Goal: Task Accomplishment & Management: Manage account settings

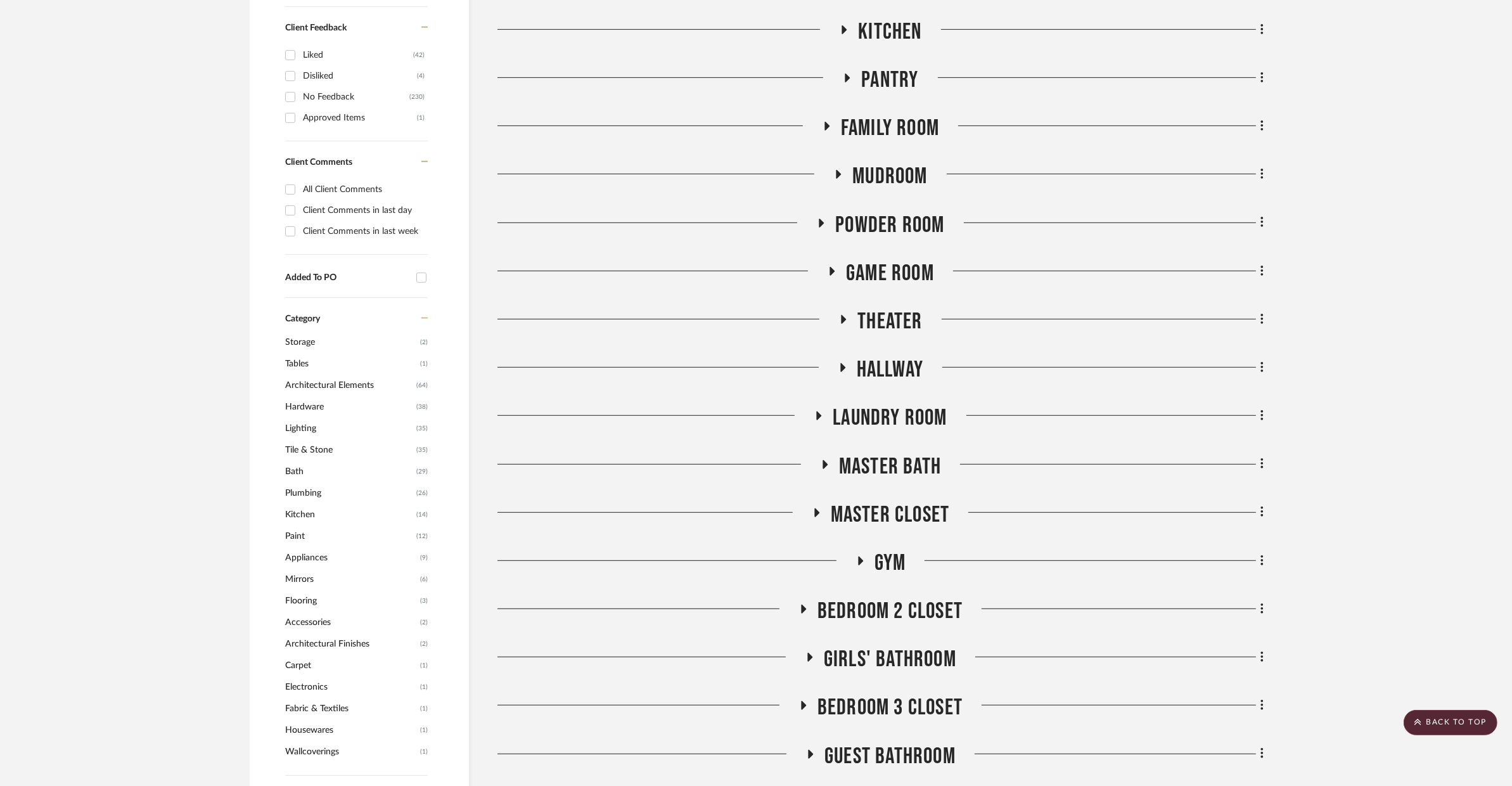
click at [892, 271] on span "Game Room" at bounding box center [890, 273] width 88 height 27
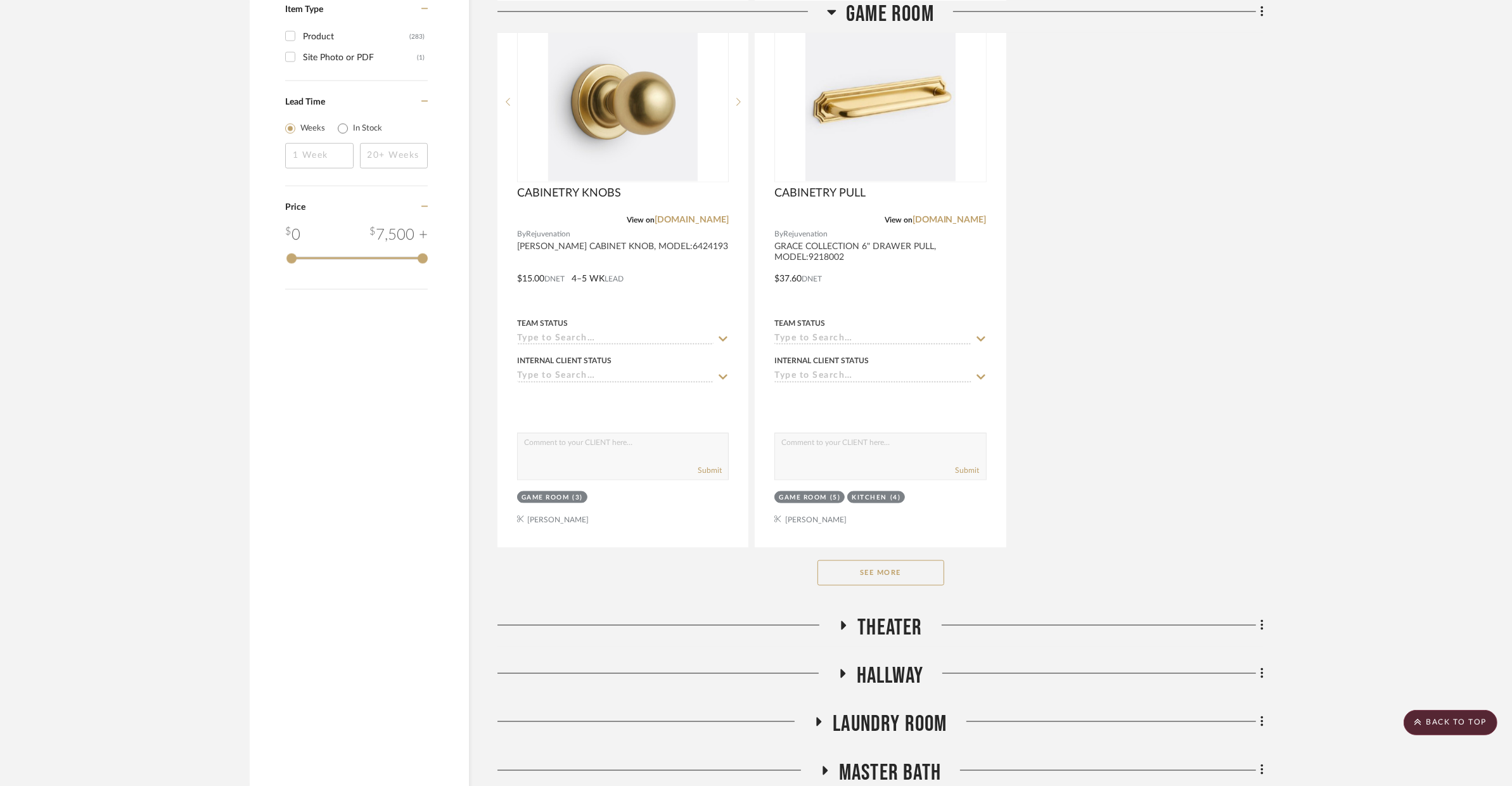
scroll to position [2173, 0]
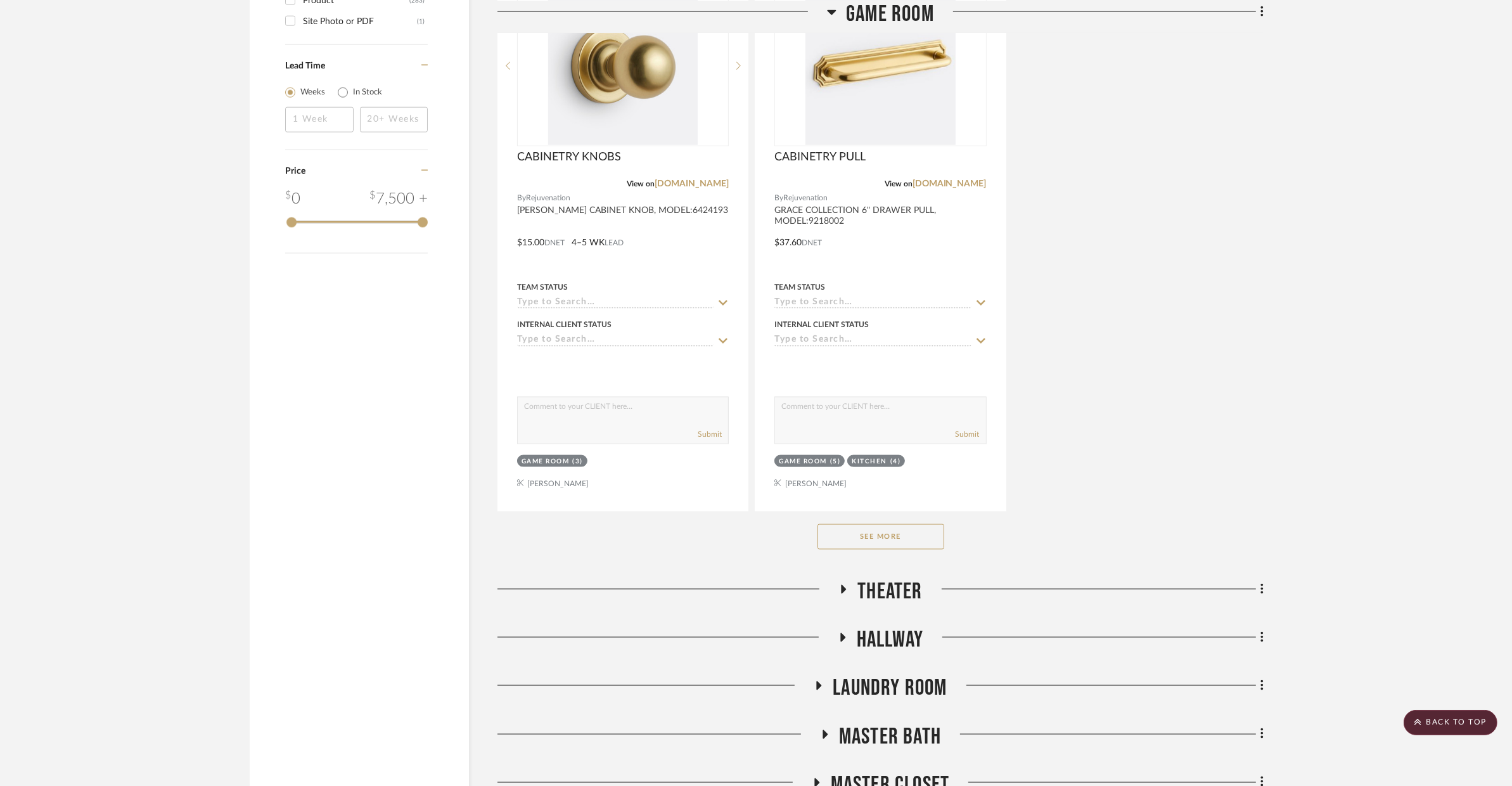
click at [874, 535] on button "See More" at bounding box center [881, 537] width 127 height 25
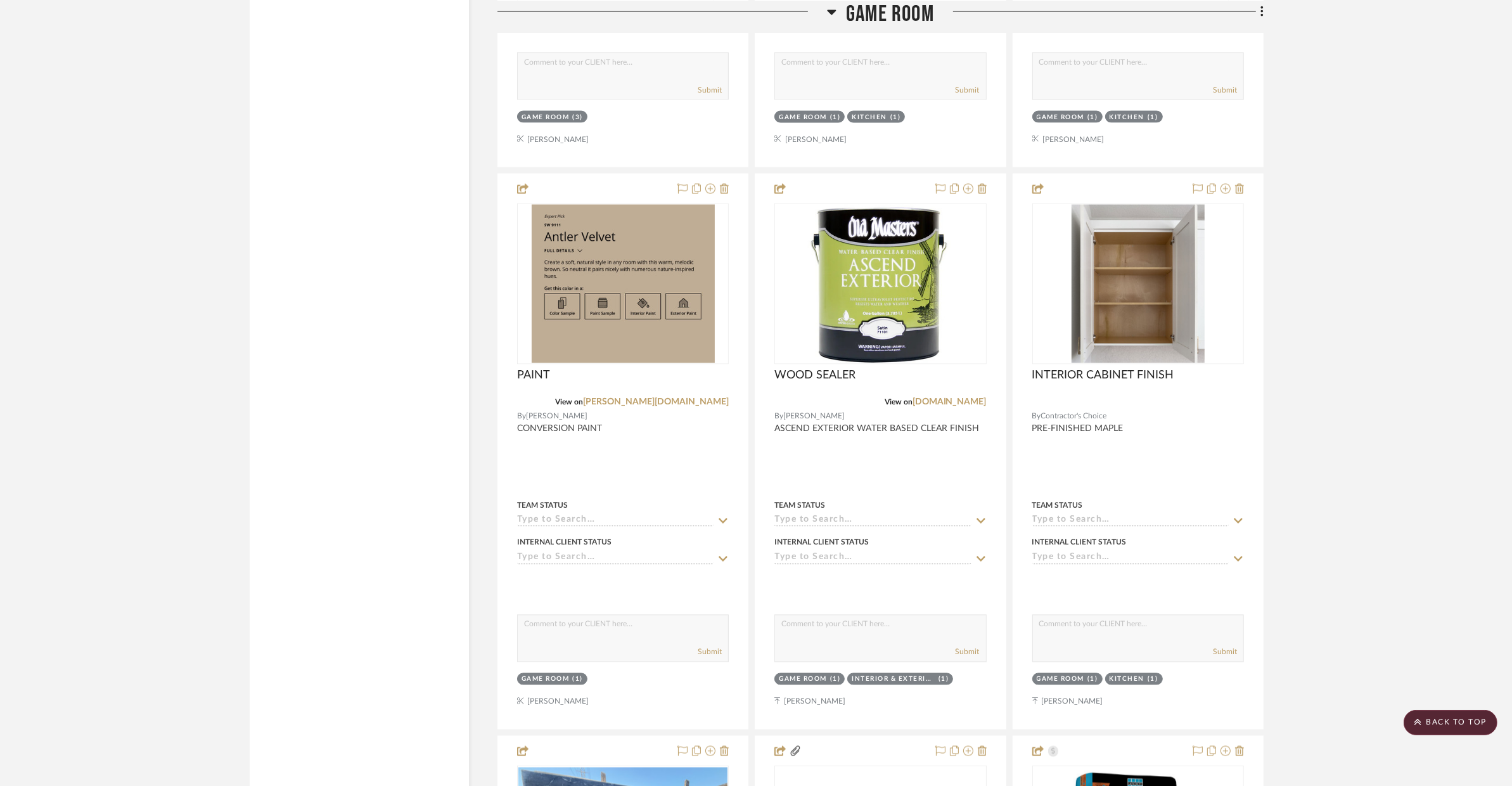
scroll to position [3180, 0]
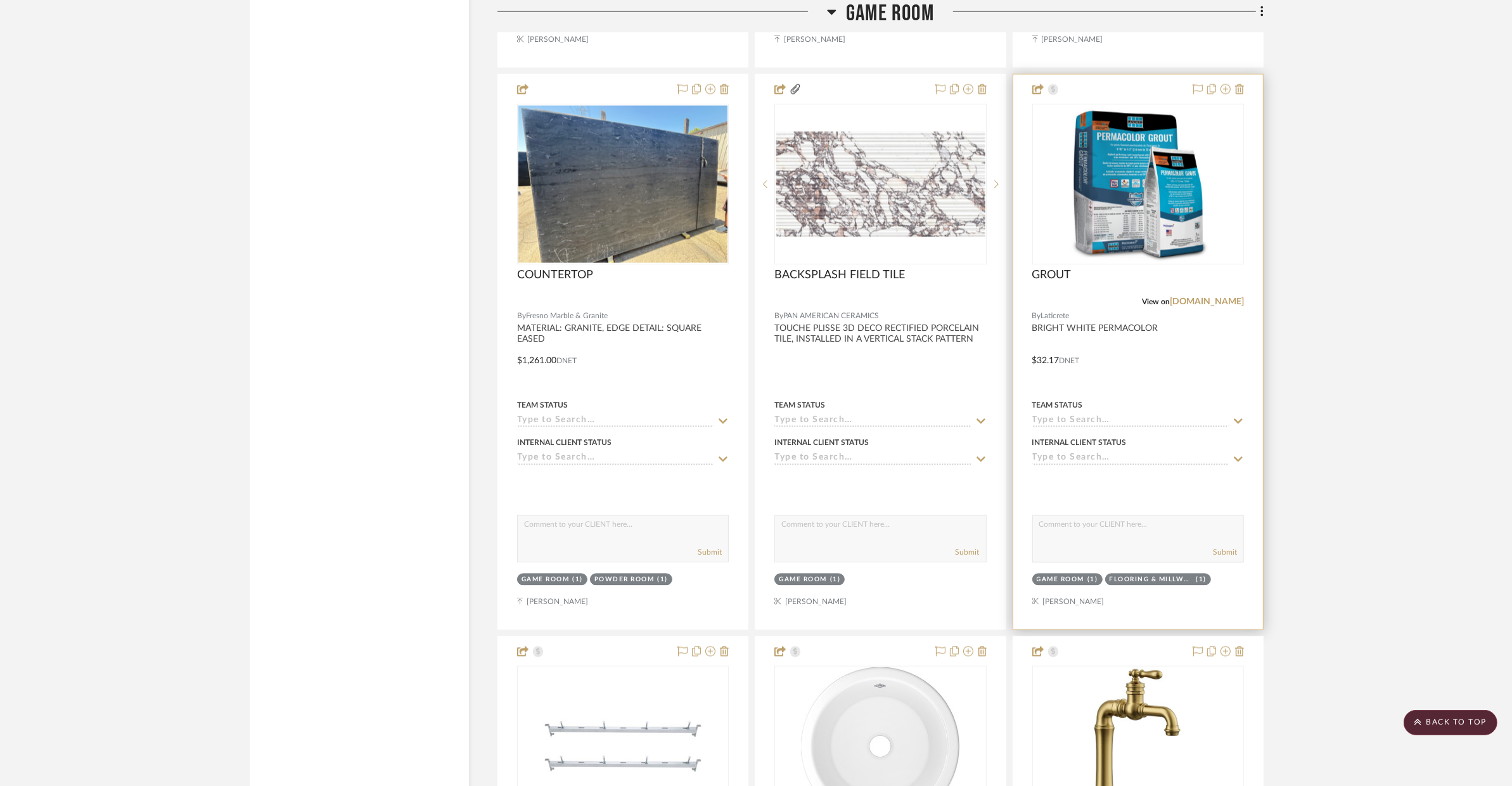
click at [1136, 364] on div at bounding box center [1138, 351] width 249 height 555
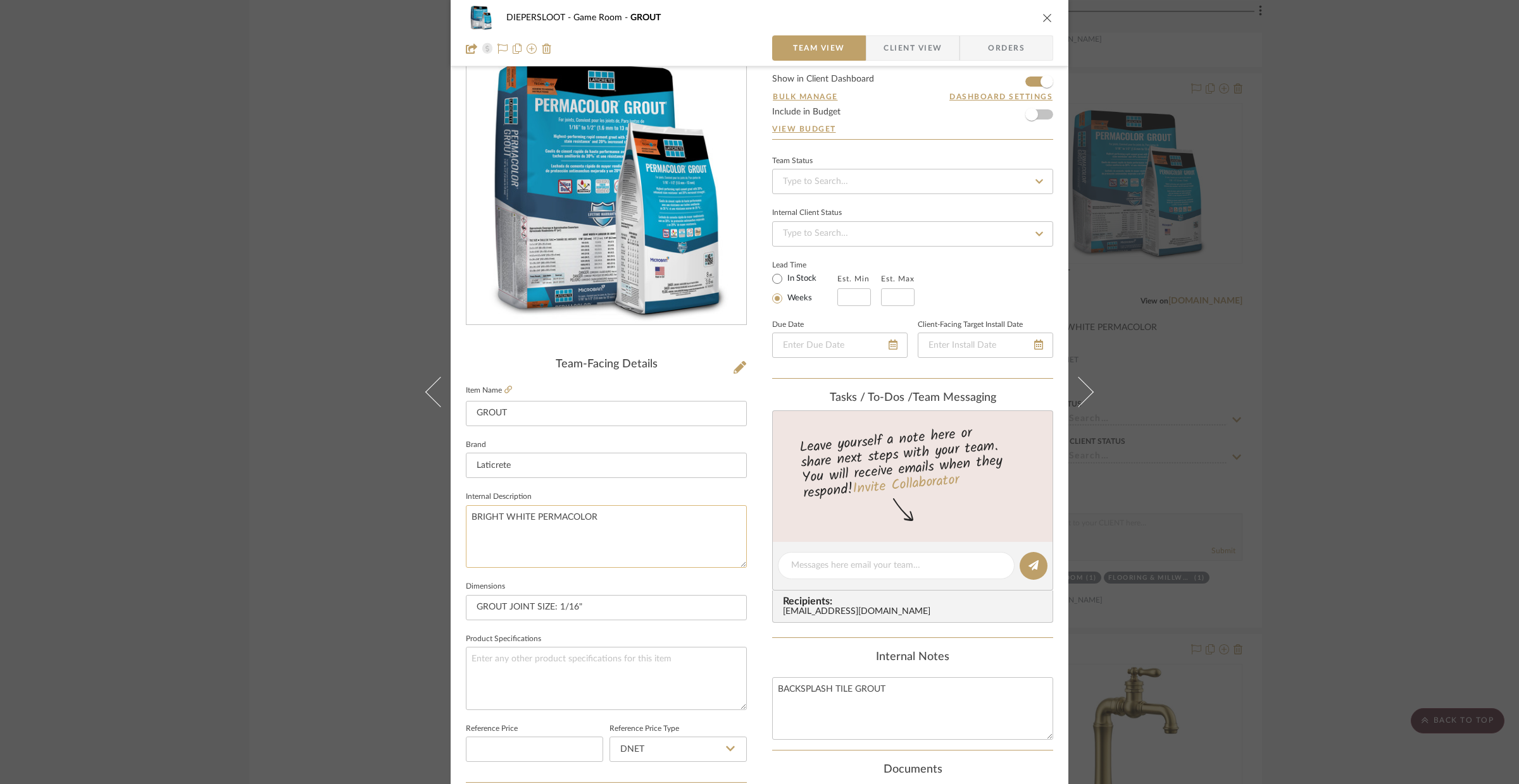
scroll to position [51, 0]
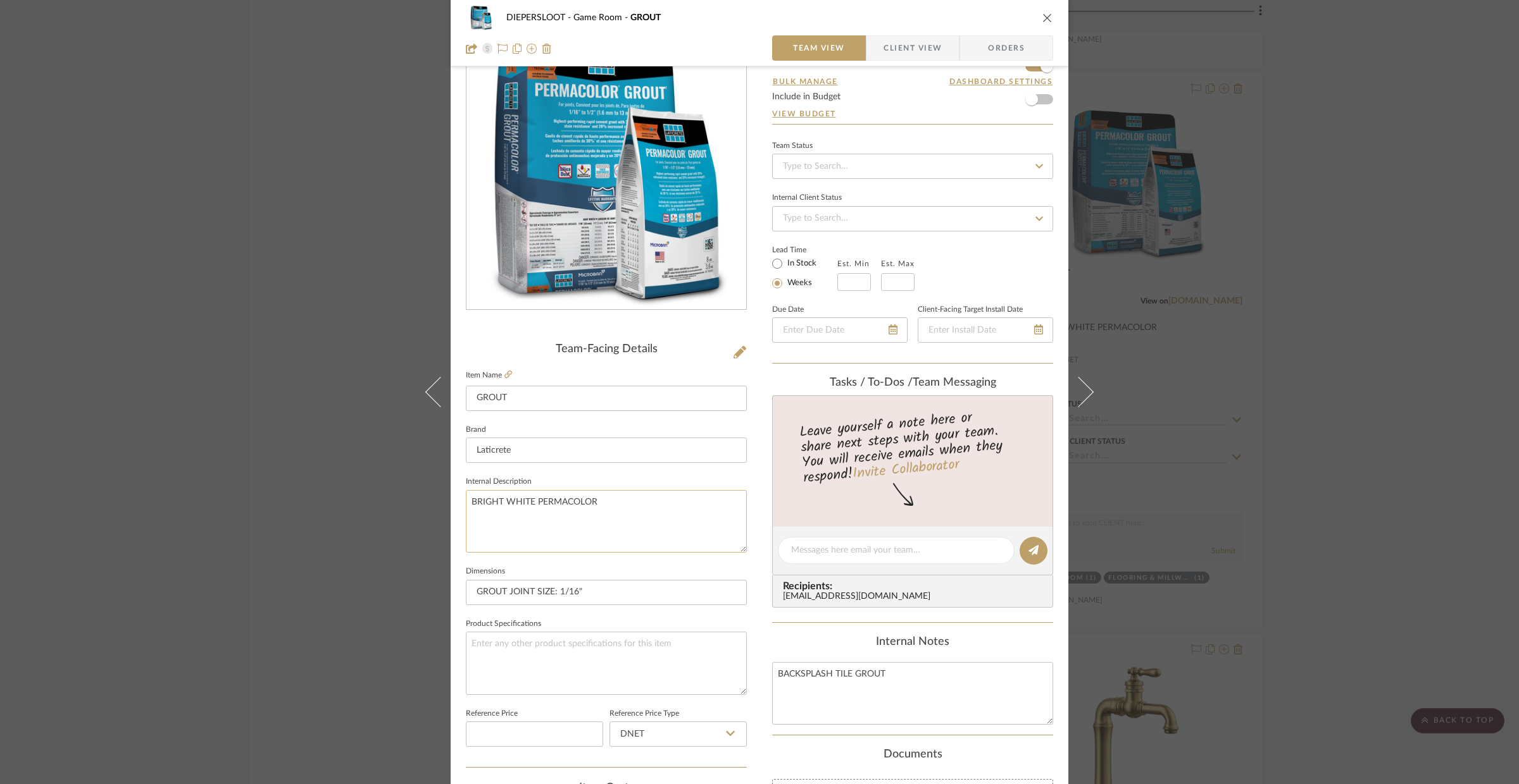
click at [536, 506] on textarea "BRIGHT WHITE PERMACOLOR" at bounding box center [607, 521] width 281 height 62
click at [532, 502] on textarea "BRIGHT WHITE PERMACOLOR" at bounding box center [607, 521] width 281 height 62
drag, startPoint x: 532, startPoint y: 502, endPoint x: 457, endPoint y: 502, distance: 75.0
click at [457, 502] on div "DIEPERSLOOT Game Room GROUT Team View Client View Orders Team-Facing Details It…" at bounding box center [759, 541] width 617 height 1168
type textarea "PERMACOLOR"
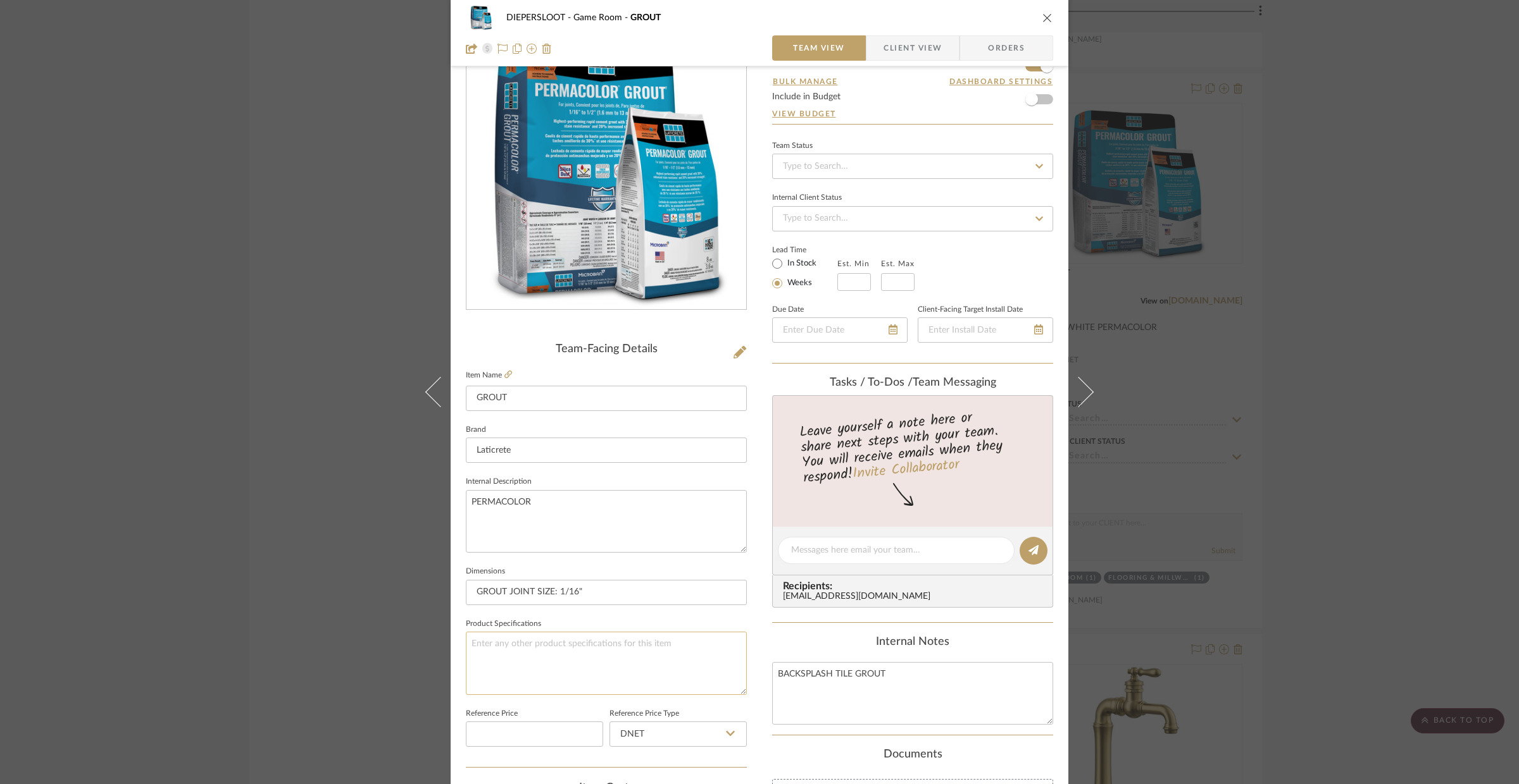
click at [549, 655] on textarea at bounding box center [607, 663] width 281 height 62
paste textarea "BRIGHT WHITE"
click at [763, 624] on div "DIEPERSLOOT Game Room GROUT Team View Client View Orders Team-Facing Details It…" at bounding box center [759, 541] width 617 height 1168
type textarea "BRIGHT WHITE"
click at [1282, 202] on div "DIEPERSLOOT Game Room GROUT Team View Client View Orders Team-Facing Details It…" at bounding box center [760, 392] width 1519 height 784
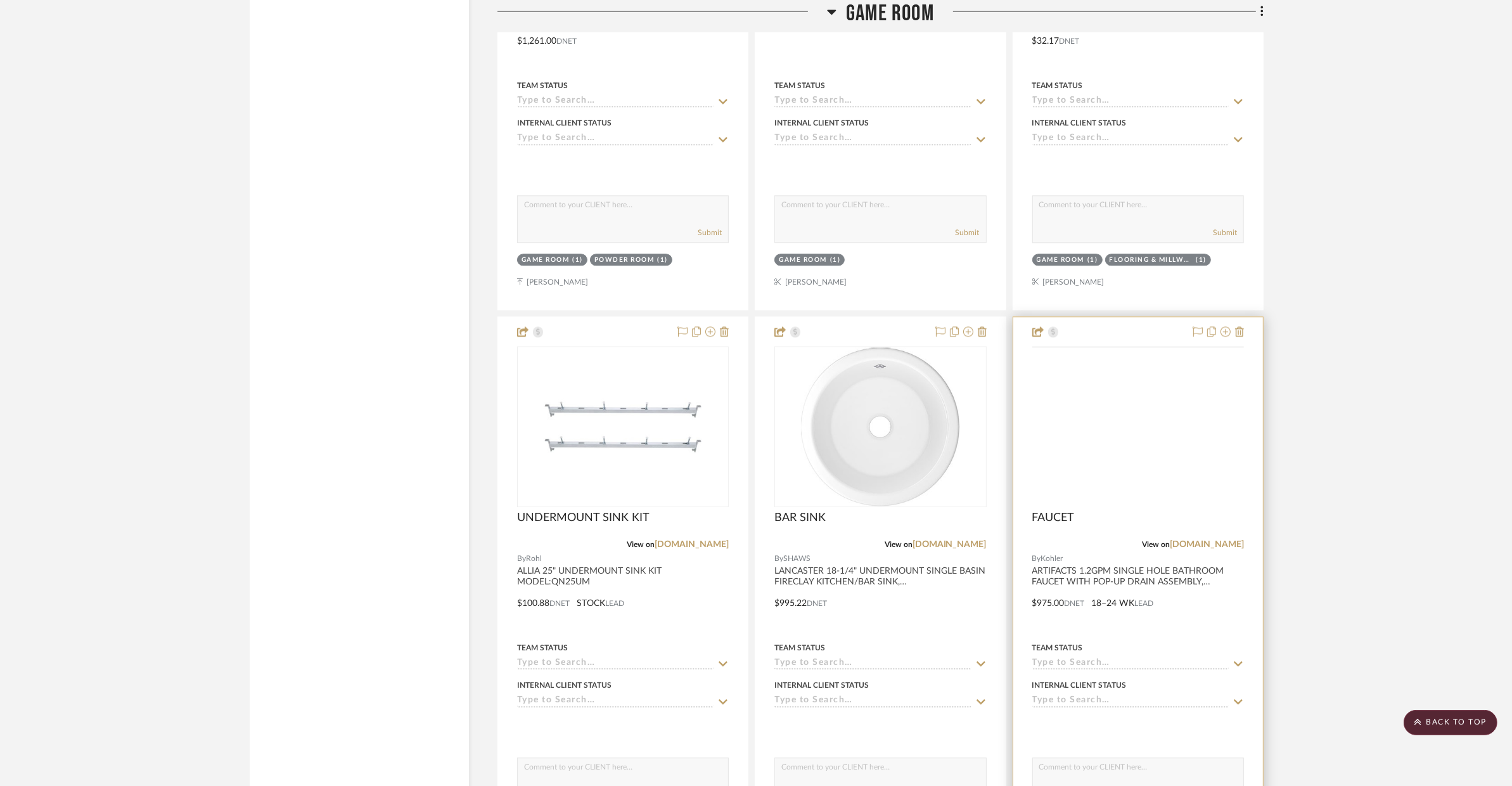
scroll to position [3501, 0]
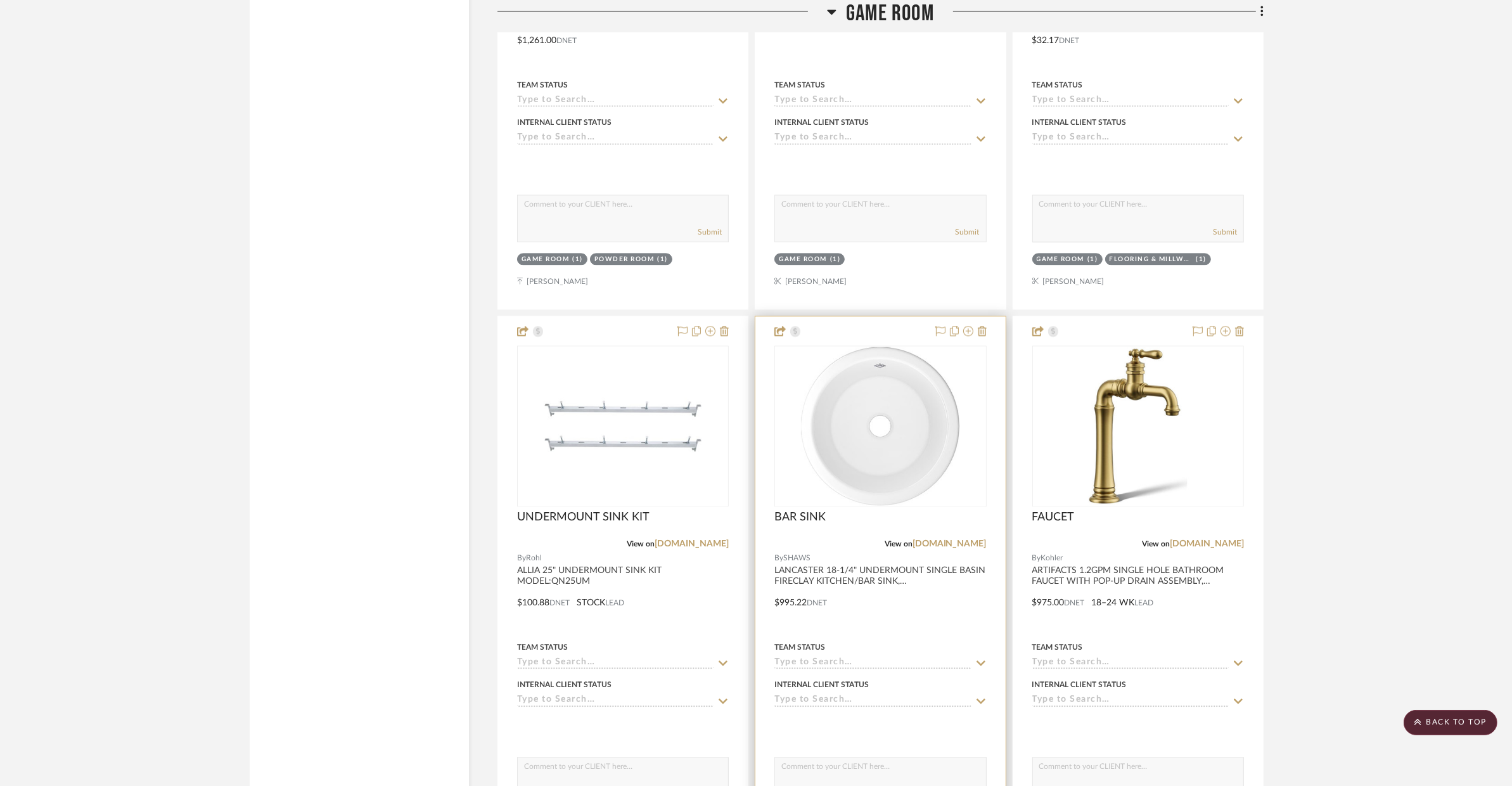
click at [940, 618] on div at bounding box center [880, 594] width 249 height 555
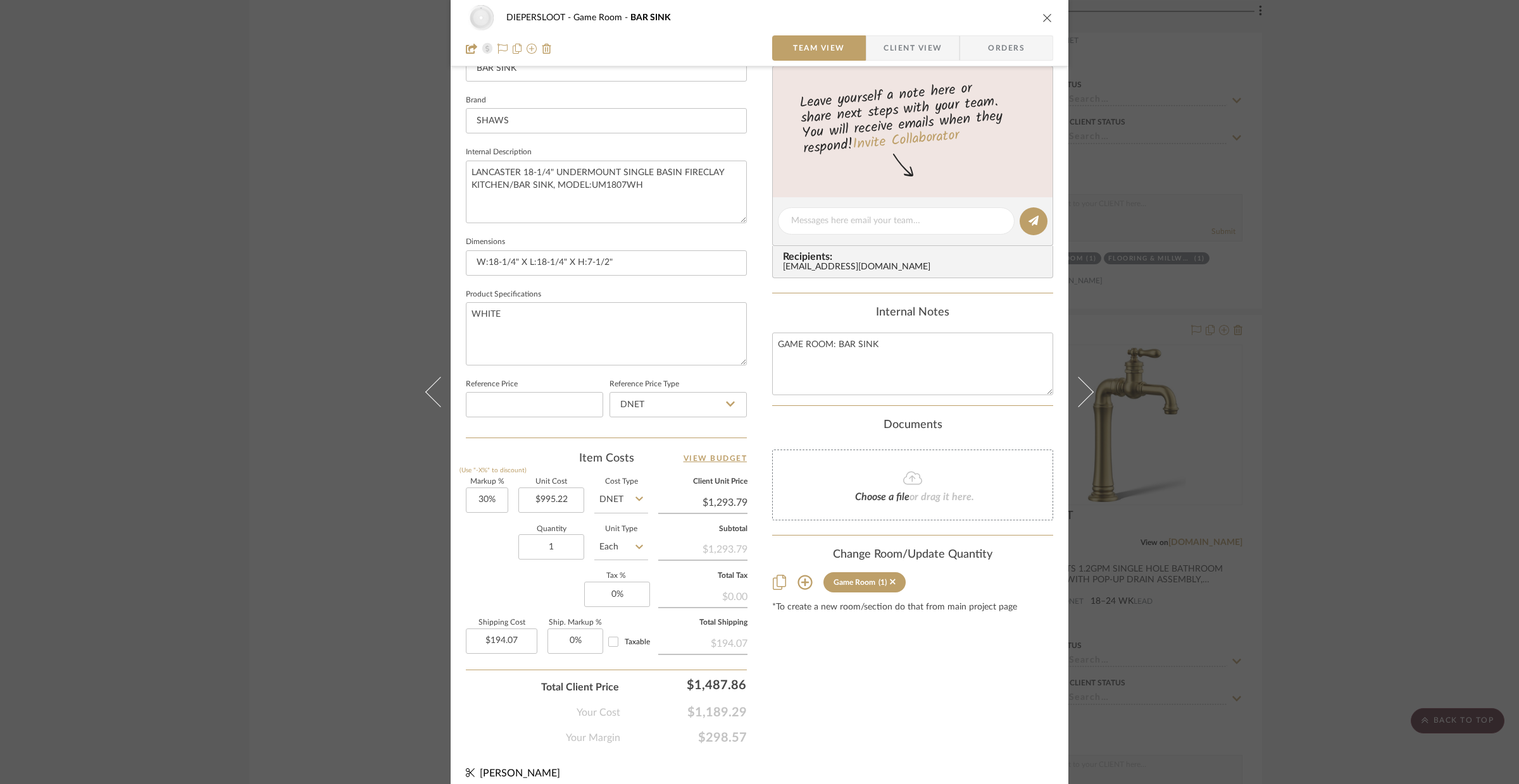
scroll to position [364, 0]
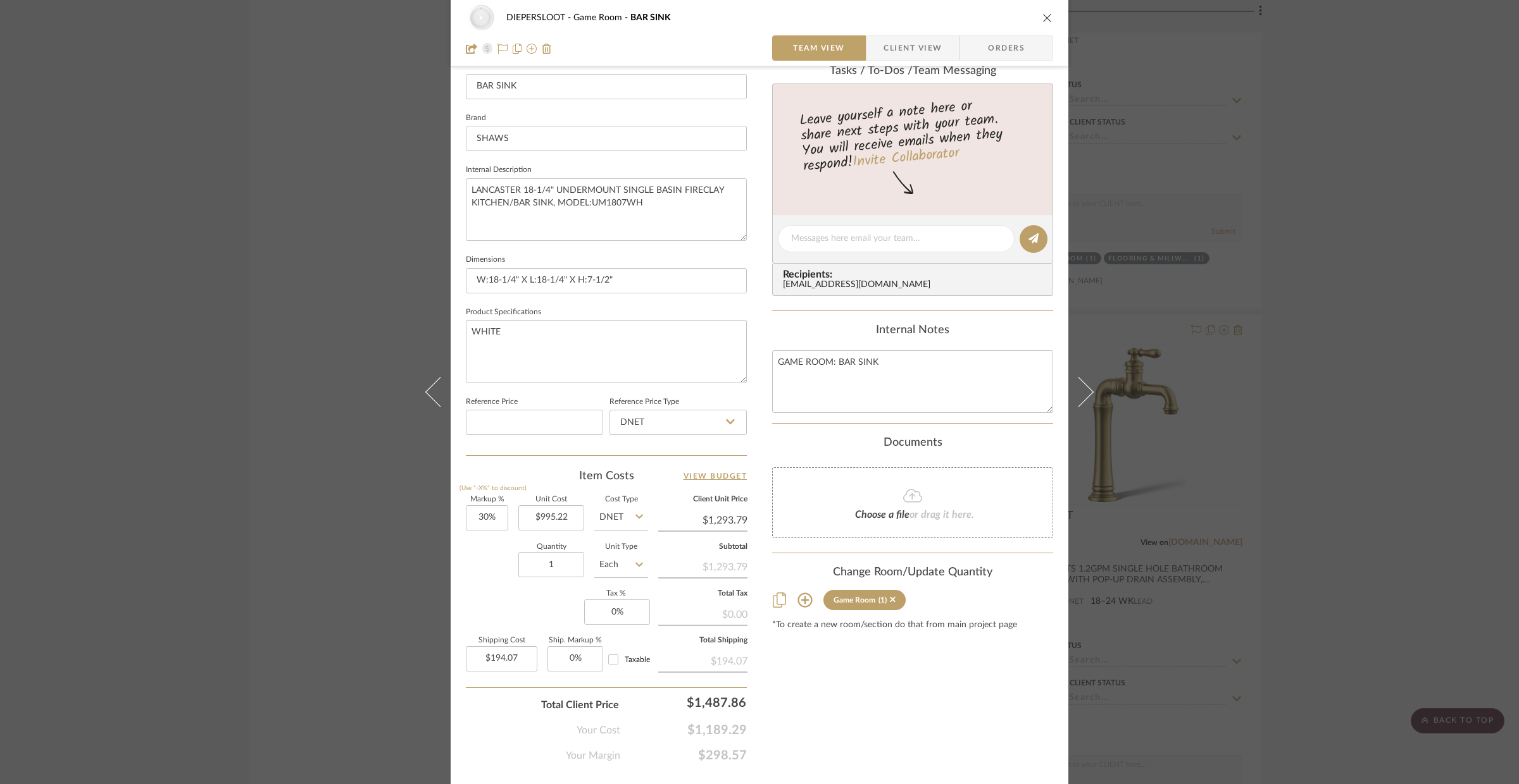
click at [1418, 431] on div "DIEPERSLOOT Game Room BAR SINK Team View Client View Orders Team-Facing Details…" at bounding box center [760, 392] width 1519 height 784
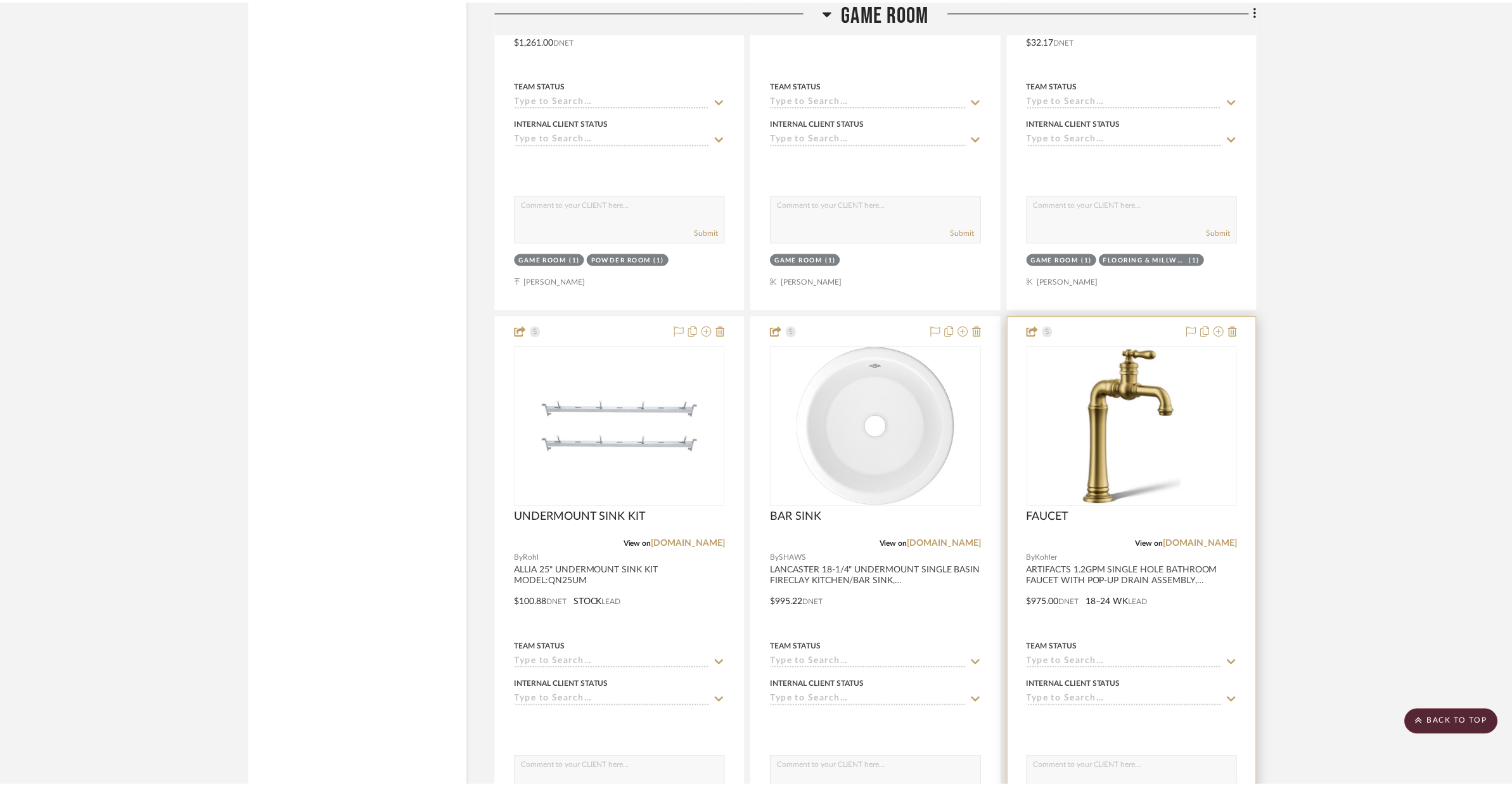
scroll to position [3501, 0]
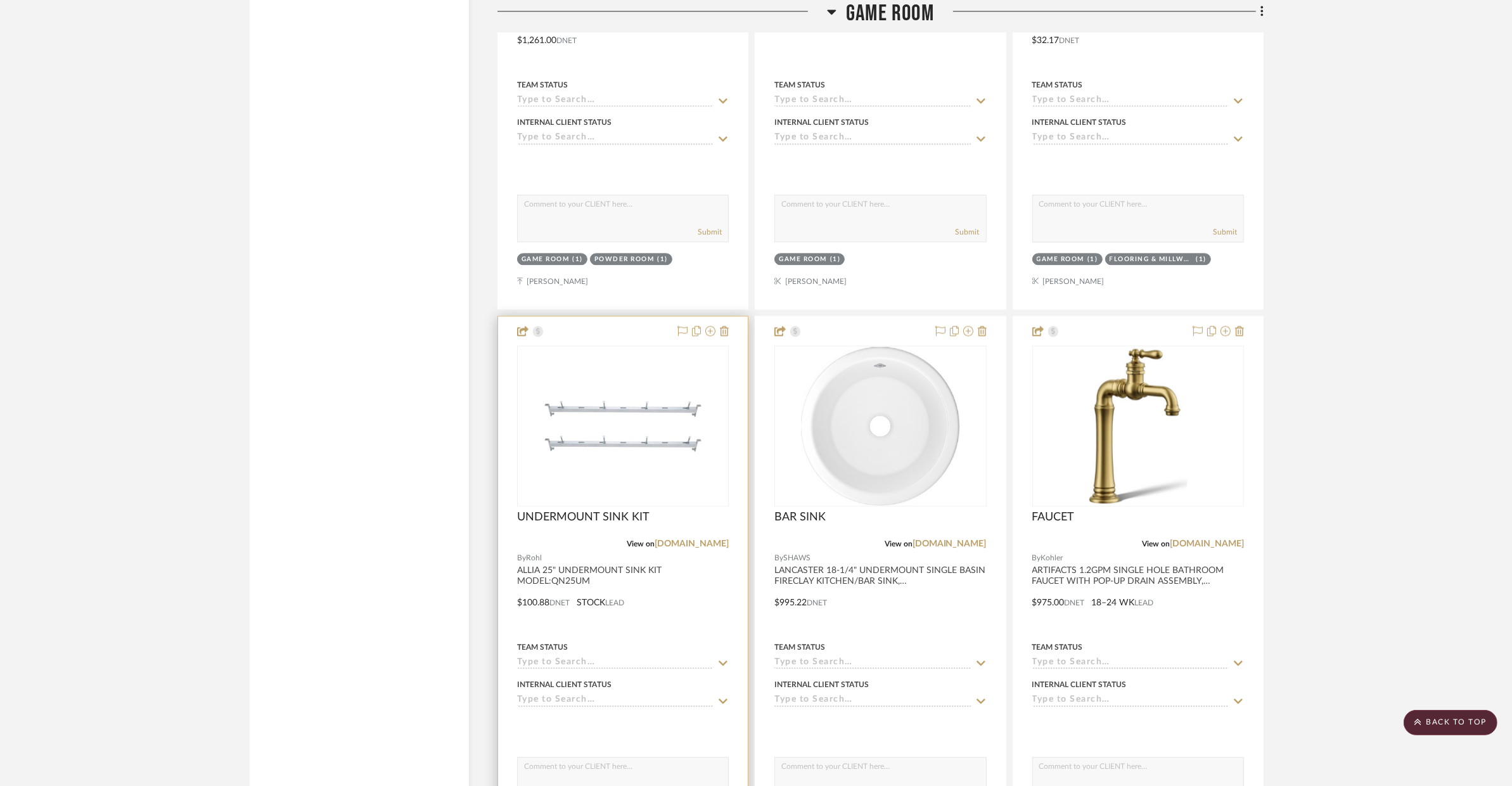
click at [675, 601] on div at bounding box center [622, 594] width 249 height 555
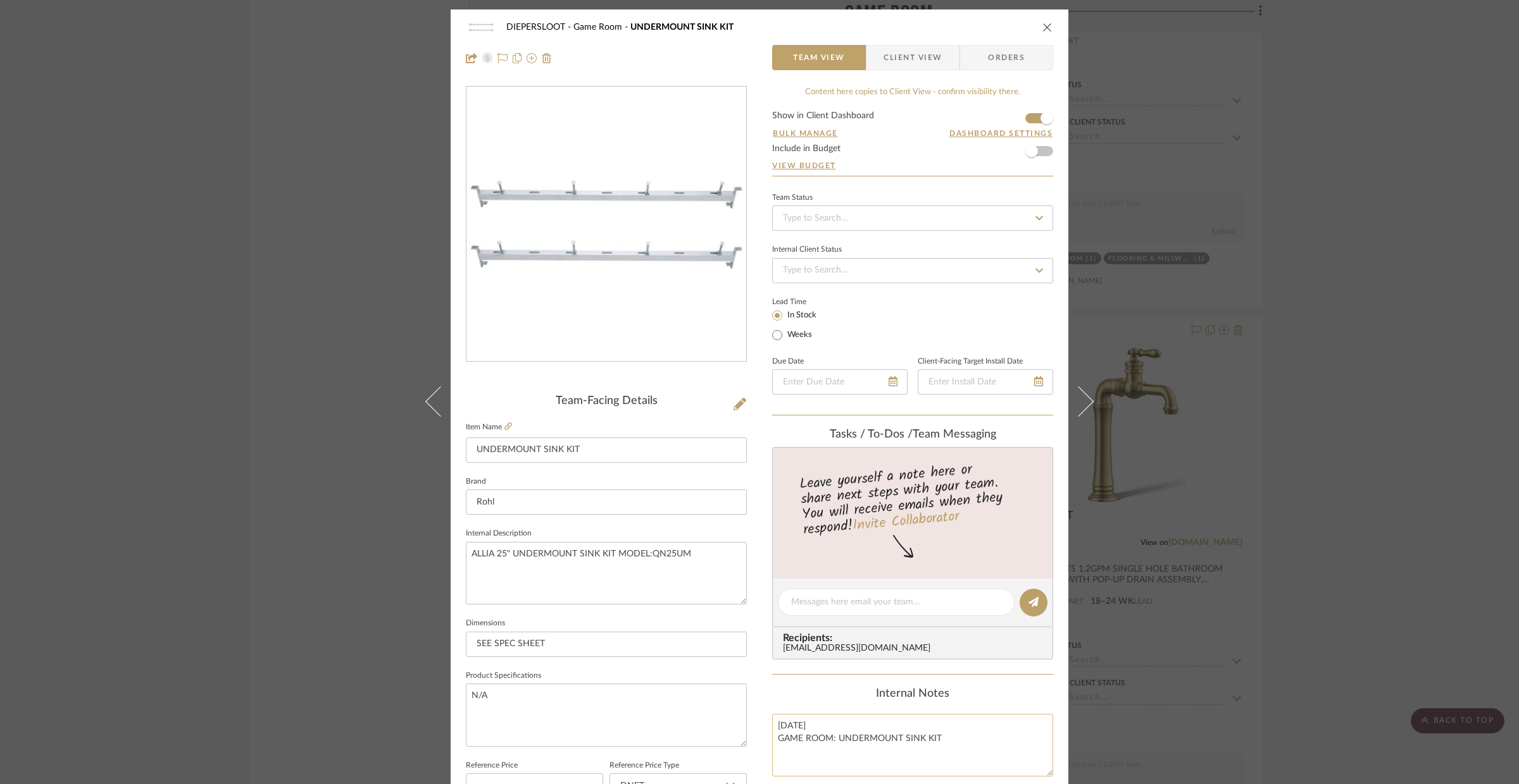
click at [838, 730] on textarea "[DATE] GAME ROOM: UNDERMOUNT SINK KIT" at bounding box center [912, 745] width 281 height 62
drag, startPoint x: 838, startPoint y: 728, endPoint x: 772, endPoint y: 725, distance: 66.1
click at [772, 724] on textarea "[DATE] GAME ROOM: UNDERMOUNT SINK KIT" at bounding box center [912, 745] width 281 height 62
click at [774, 740] on textarea "GAME ROOM: UNDERMOUNT SINK KIT" at bounding box center [912, 745] width 281 height 62
click at [969, 726] on textarea "GAME ROOM: UNDERMOUNT SINK KIT" at bounding box center [912, 745] width 281 height 62
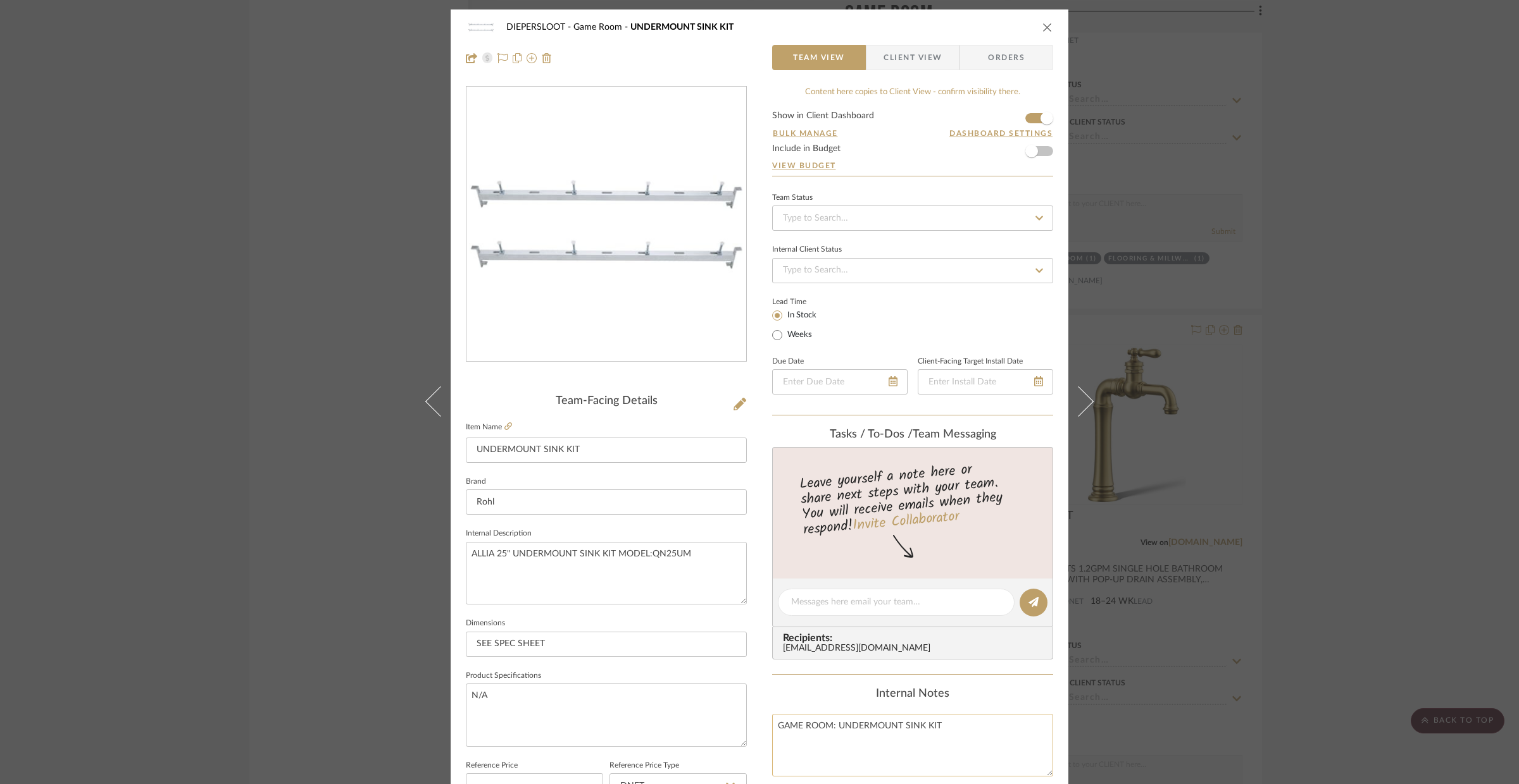
click at [954, 732] on textarea "GAME ROOM: UNDERMOUNT SINK KIT" at bounding box center [912, 745] width 281 height 62
type textarea "GAME ROOM: UNDERMOUNT SINK KIT"
click at [1320, 641] on div "DIEPERSLOOT Game Room UNDERMOUNT SINK KIT Team View Client View Orders Team-Fac…" at bounding box center [760, 392] width 1519 height 784
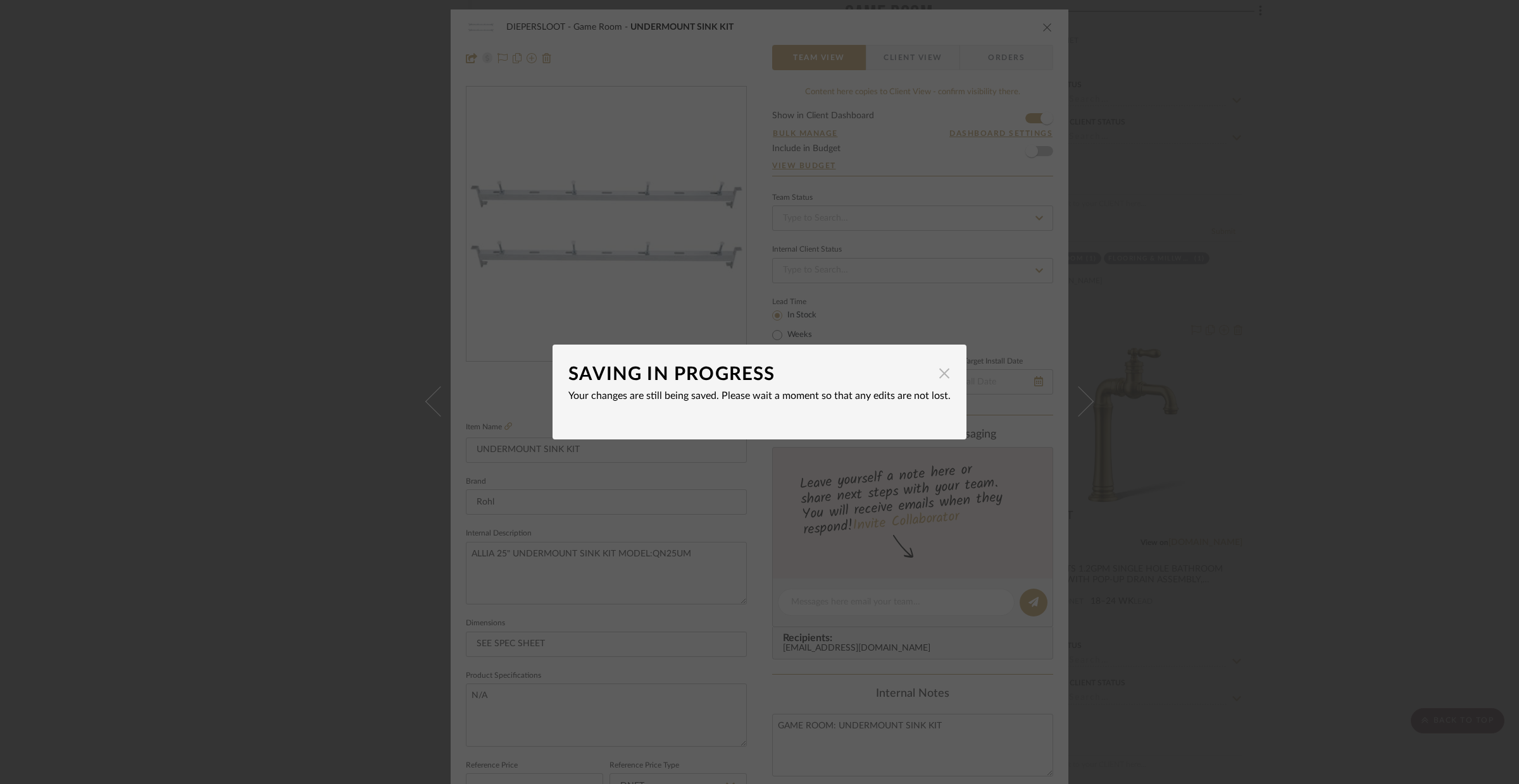
click at [941, 365] on span "button" at bounding box center [944, 373] width 25 height 25
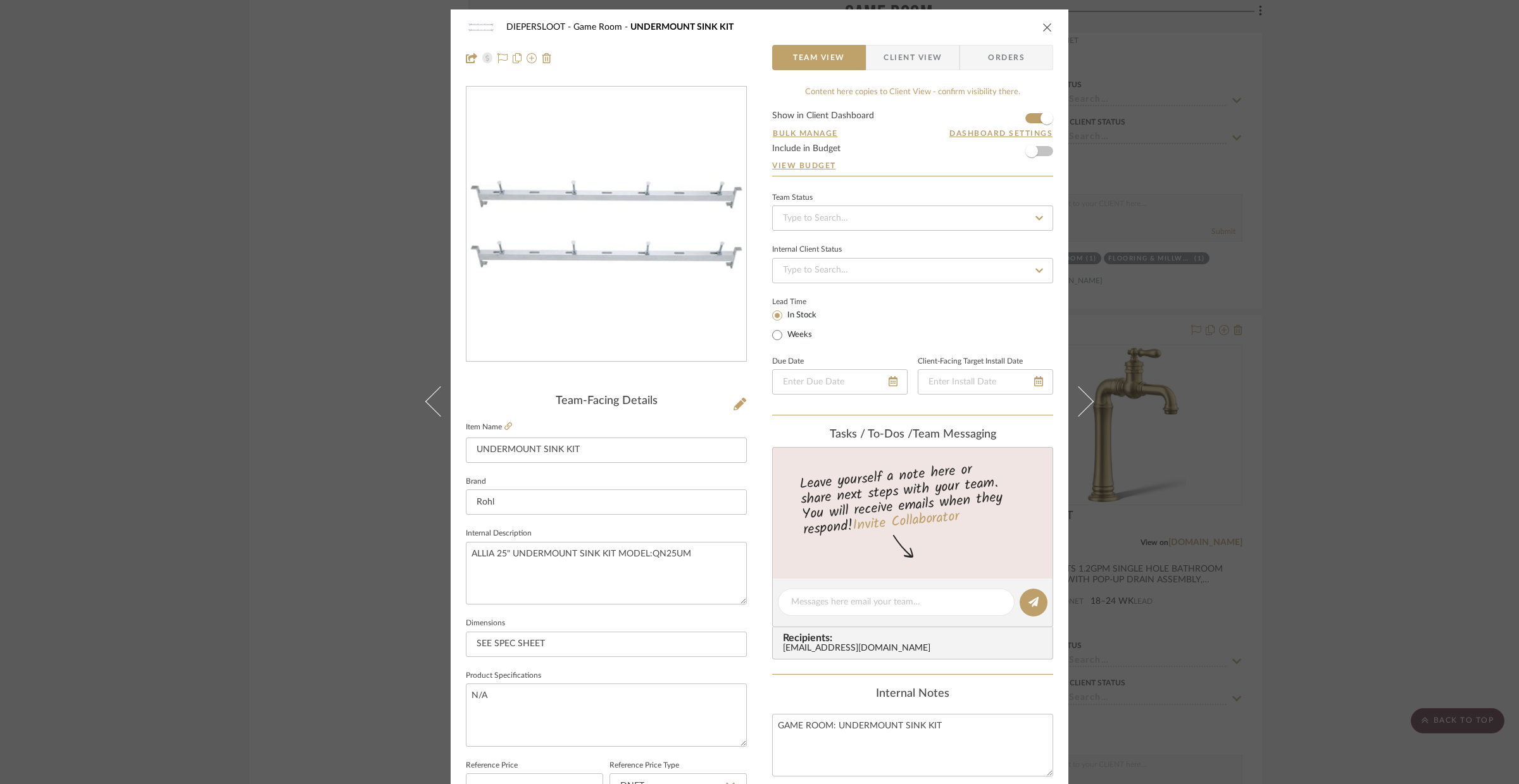
click at [697, 516] on sr-form-field "Brand Rohl" at bounding box center [607, 498] width 281 height 52
click at [706, 548] on textarea "ALLIA 25" UNDERMOUNT SINK KIT MODEL:QN25UM" at bounding box center [607, 573] width 281 height 62
click at [957, 750] on textarea "GAME ROOM: UNDERMOUNT SINK KIT" at bounding box center [912, 745] width 281 height 62
drag, startPoint x: 699, startPoint y: 704, endPoint x: 733, endPoint y: 676, distance: 44.0
click at [699, 704] on textarea "N/A" at bounding box center [607, 715] width 281 height 62
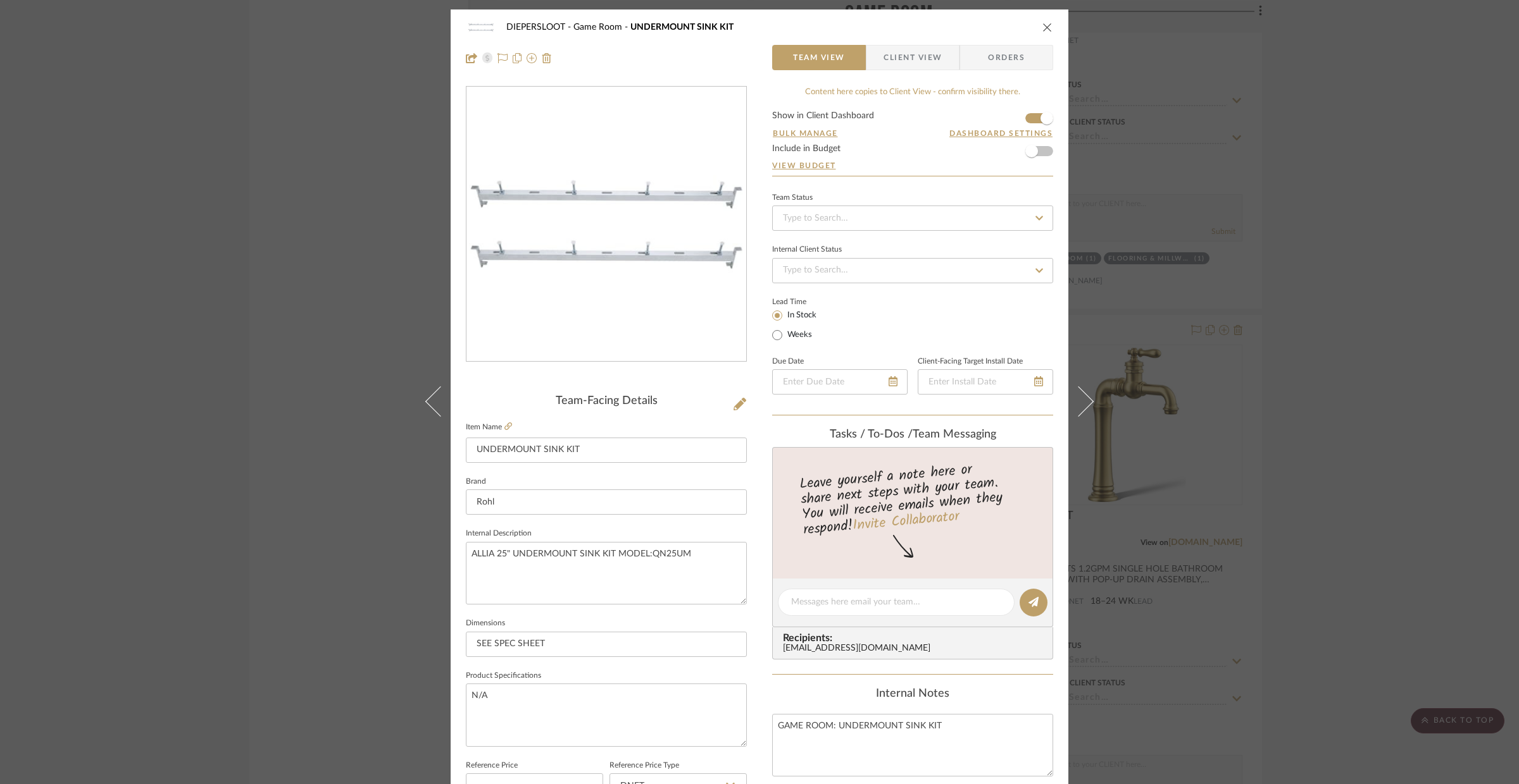
click at [1048, 23] on div "DIEPERSLOOT Game Room UNDERMOUNT SINK KIT Team View Client View Orders" at bounding box center [759, 42] width 617 height 66
click at [1045, 25] on icon "close" at bounding box center [1047, 27] width 10 height 10
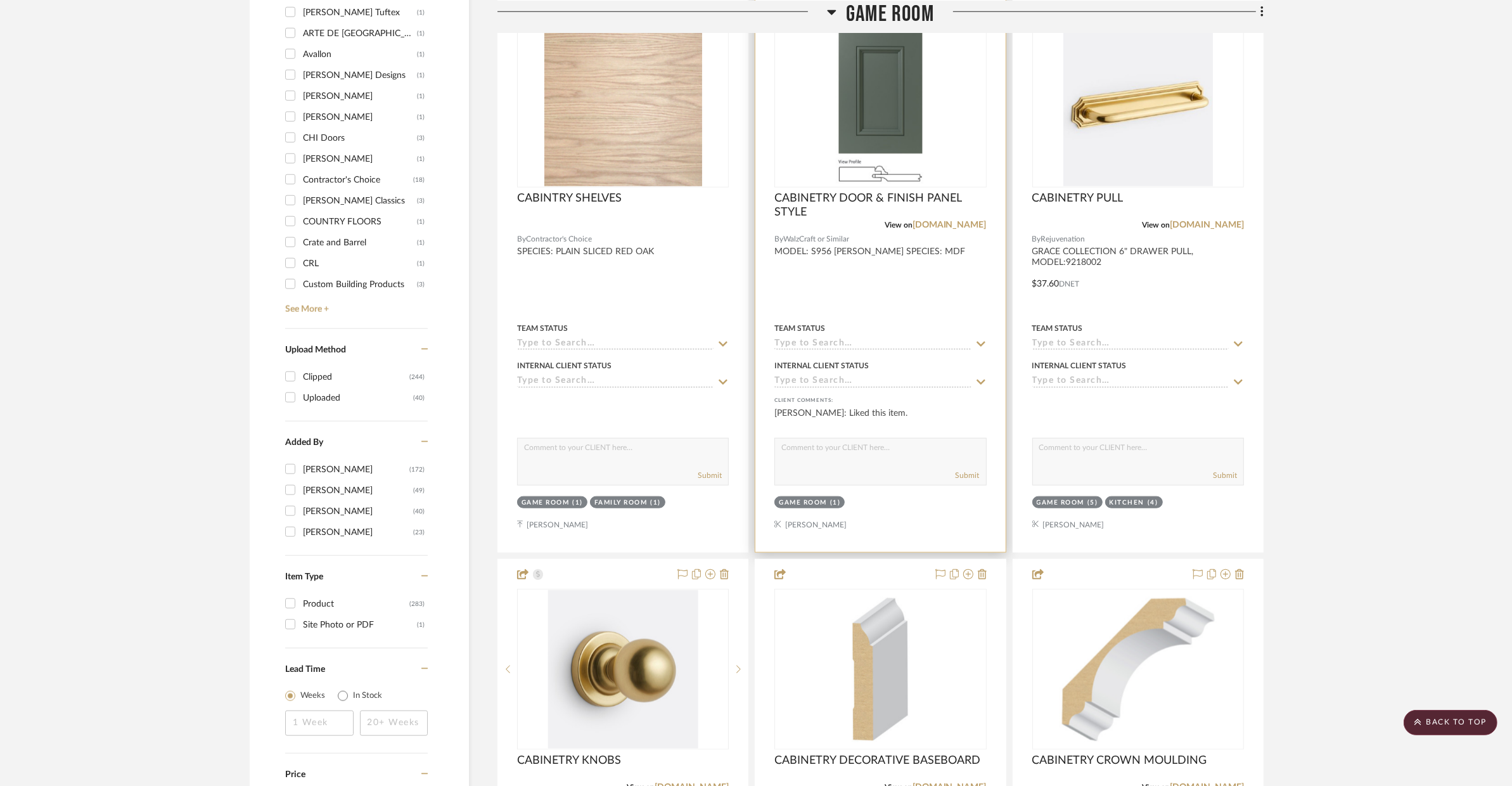
scroll to position [1566, 0]
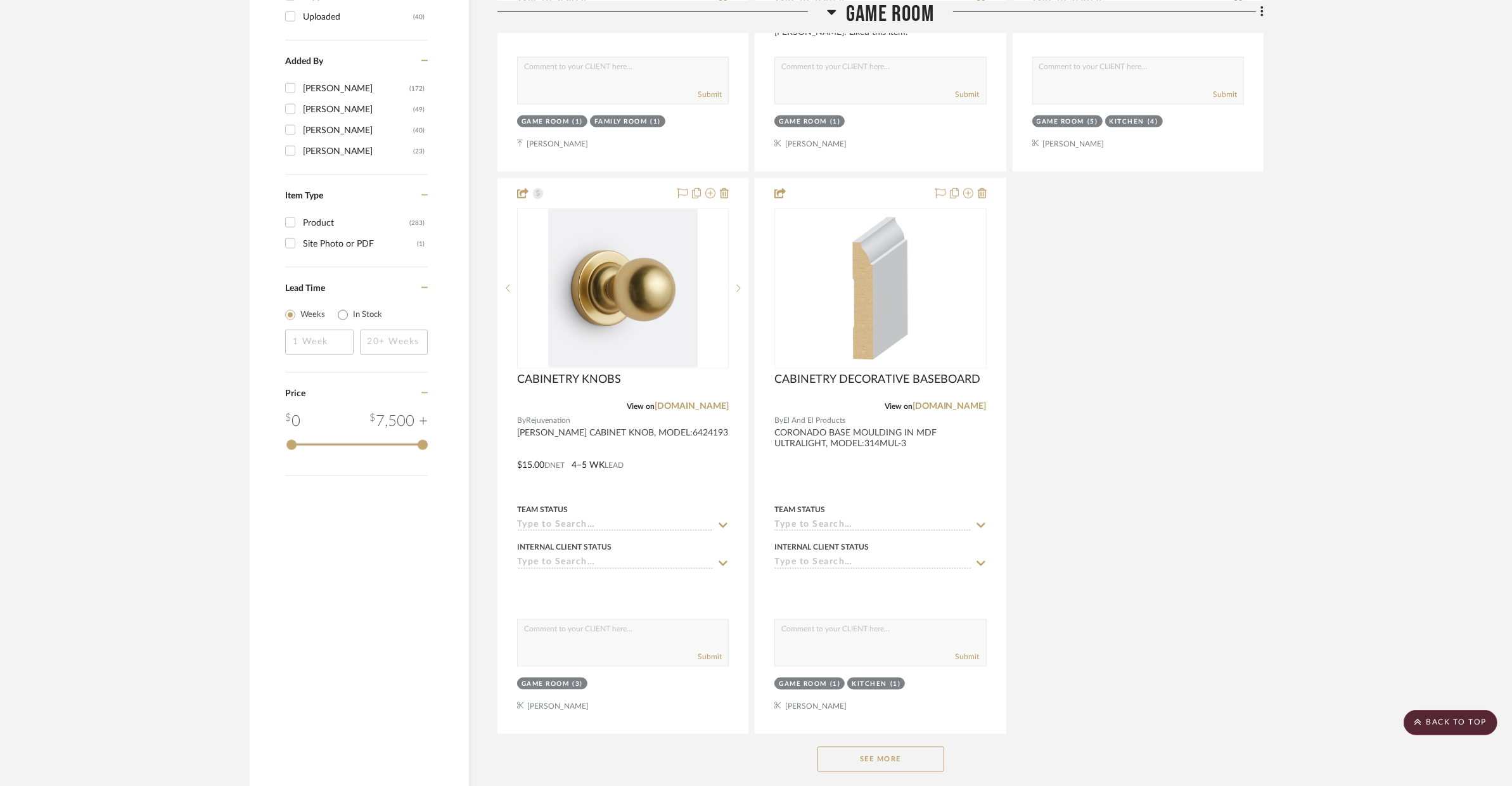
scroll to position [2008, 0]
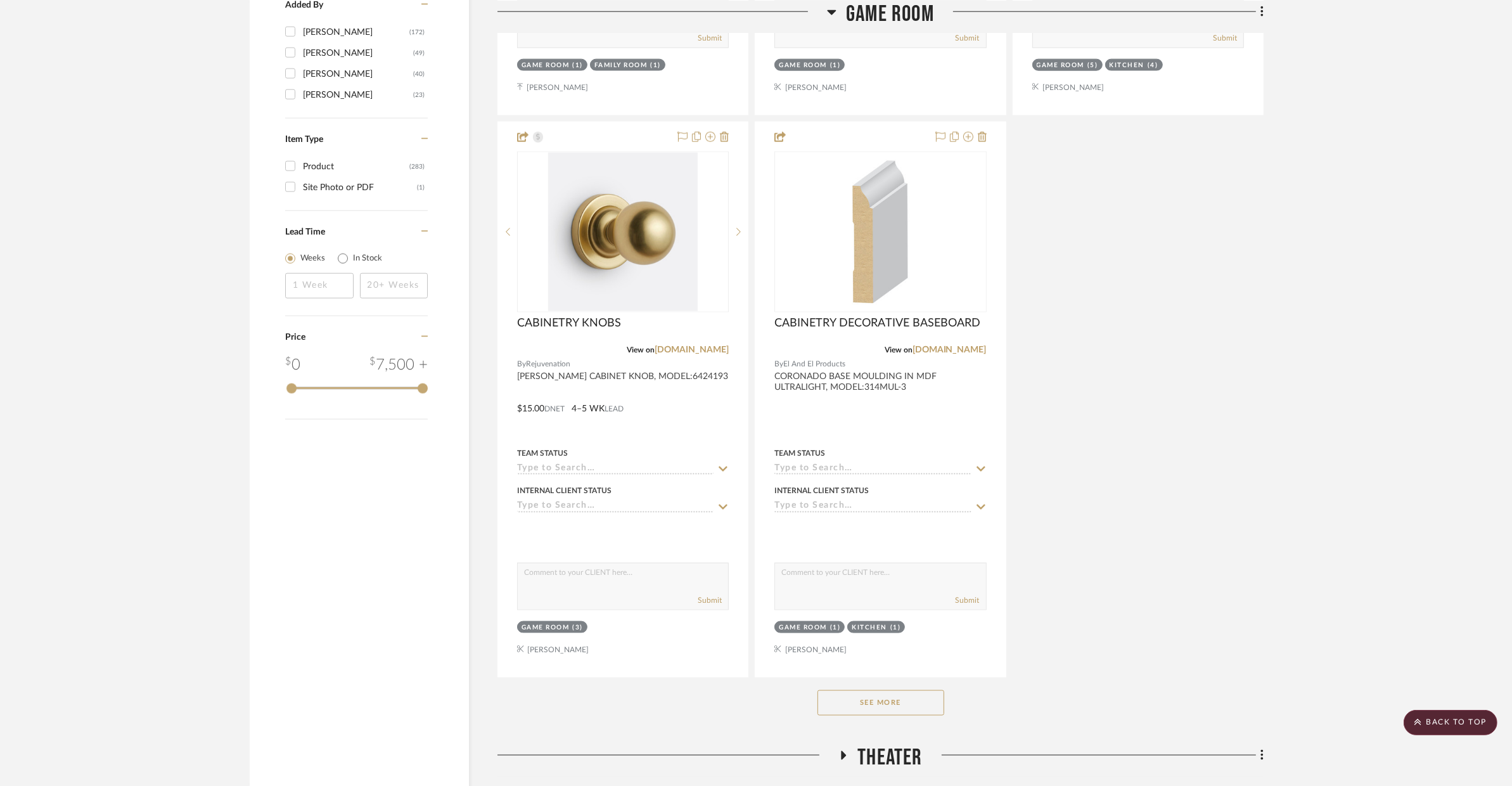
click at [888, 709] on button "See More" at bounding box center [881, 703] width 127 height 25
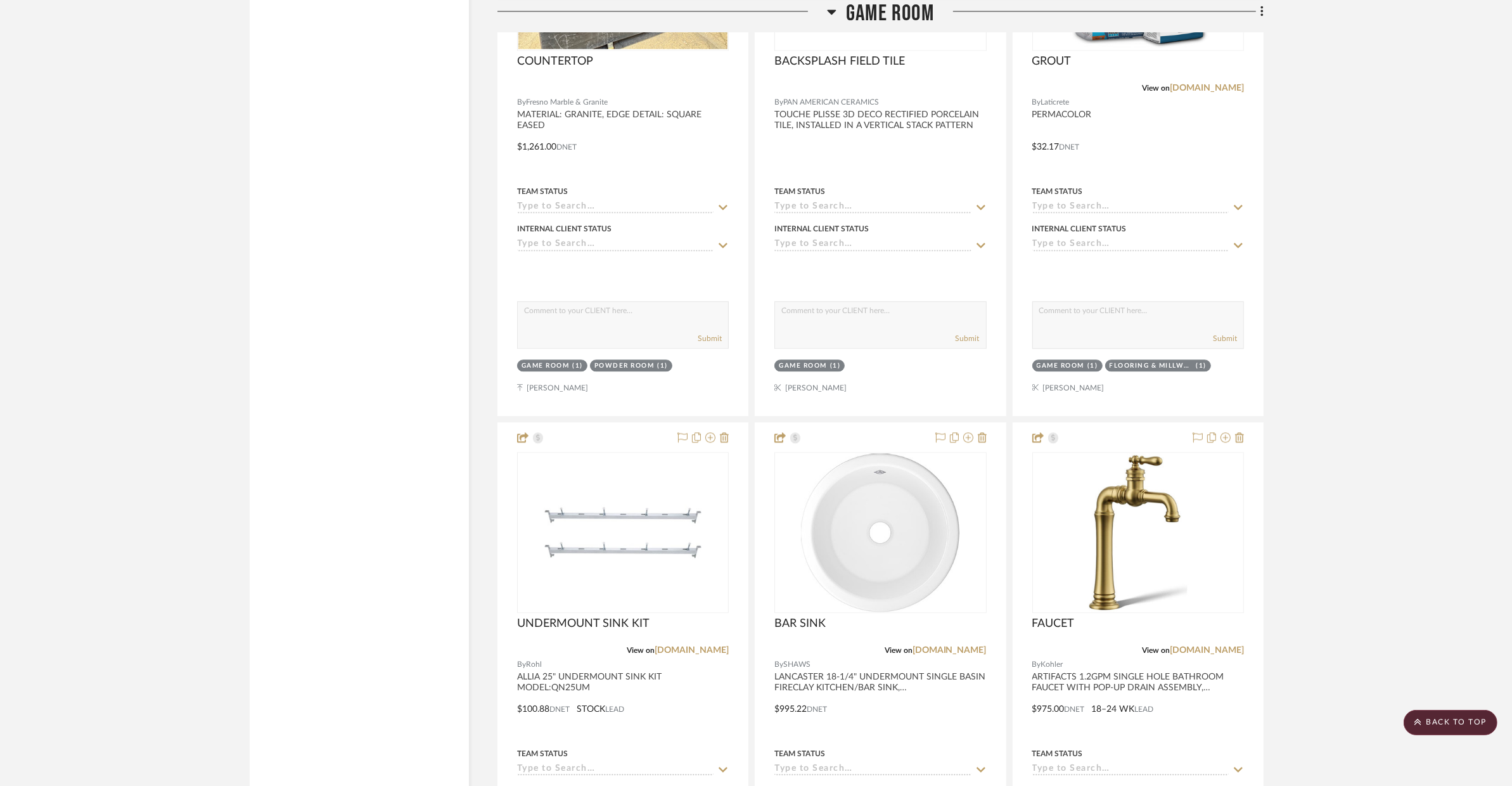
scroll to position [3463, 0]
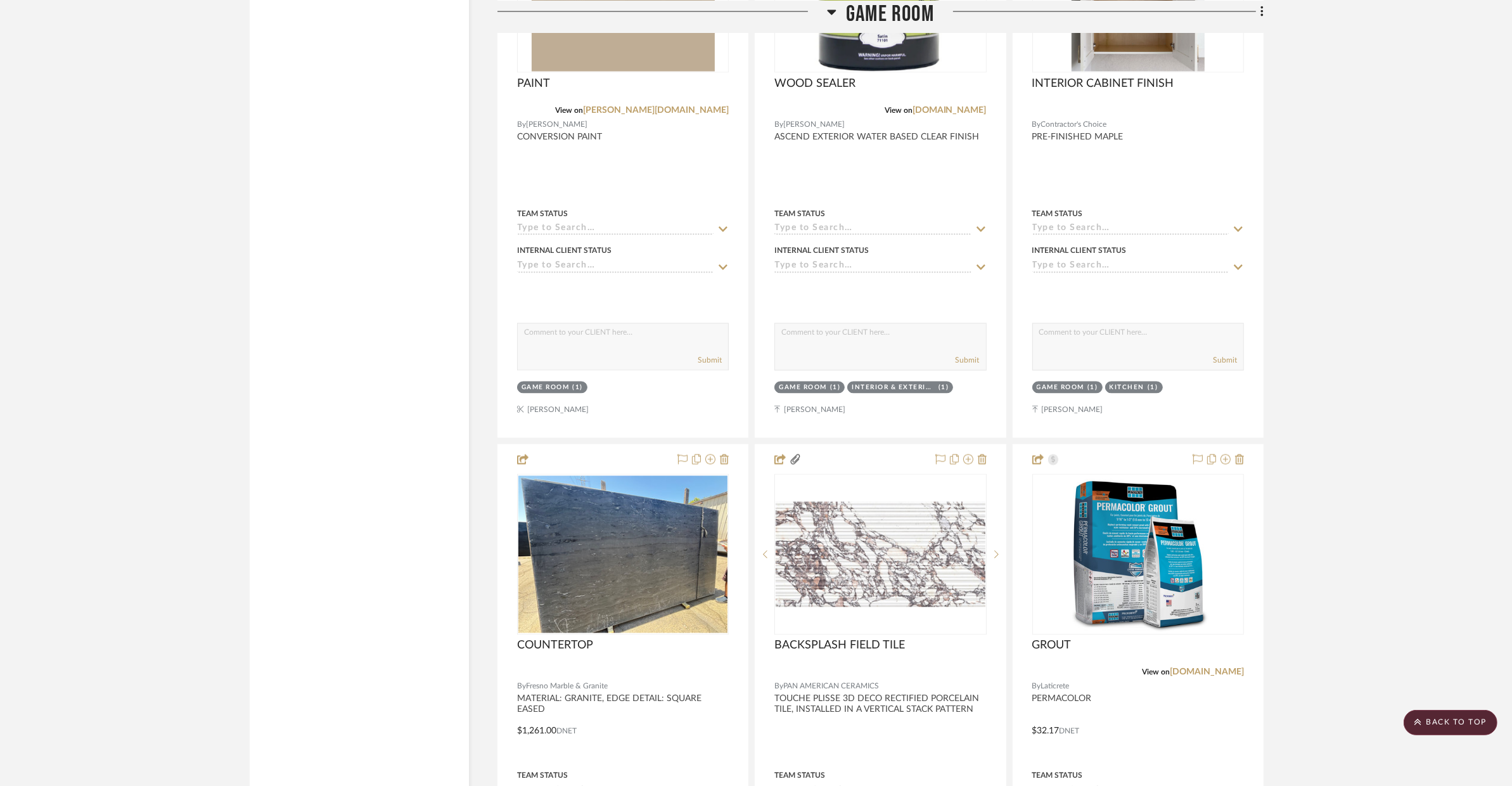
click at [862, 15] on span "Game Room" at bounding box center [890, 13] width 88 height 27
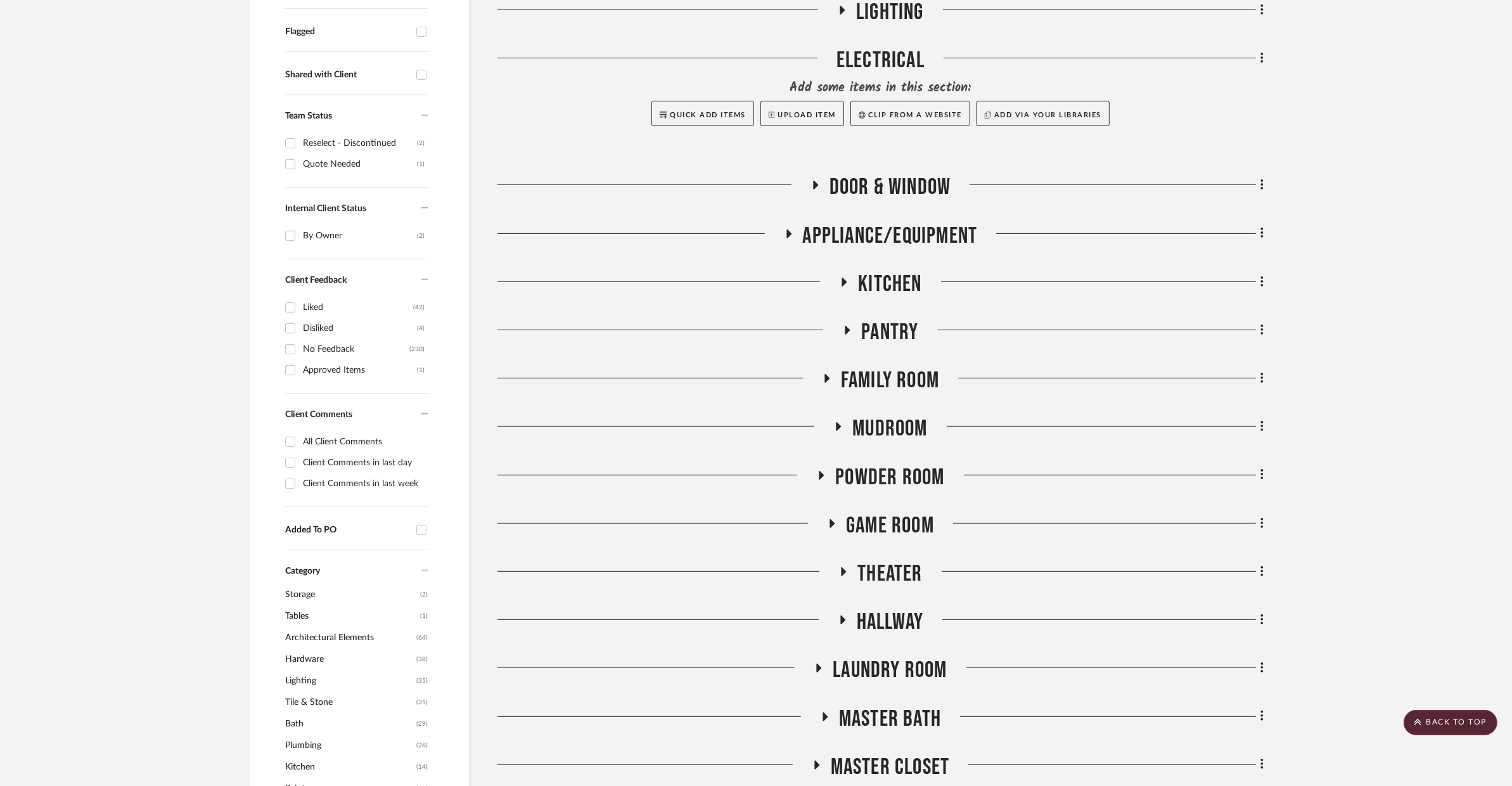
scroll to position [0, 0]
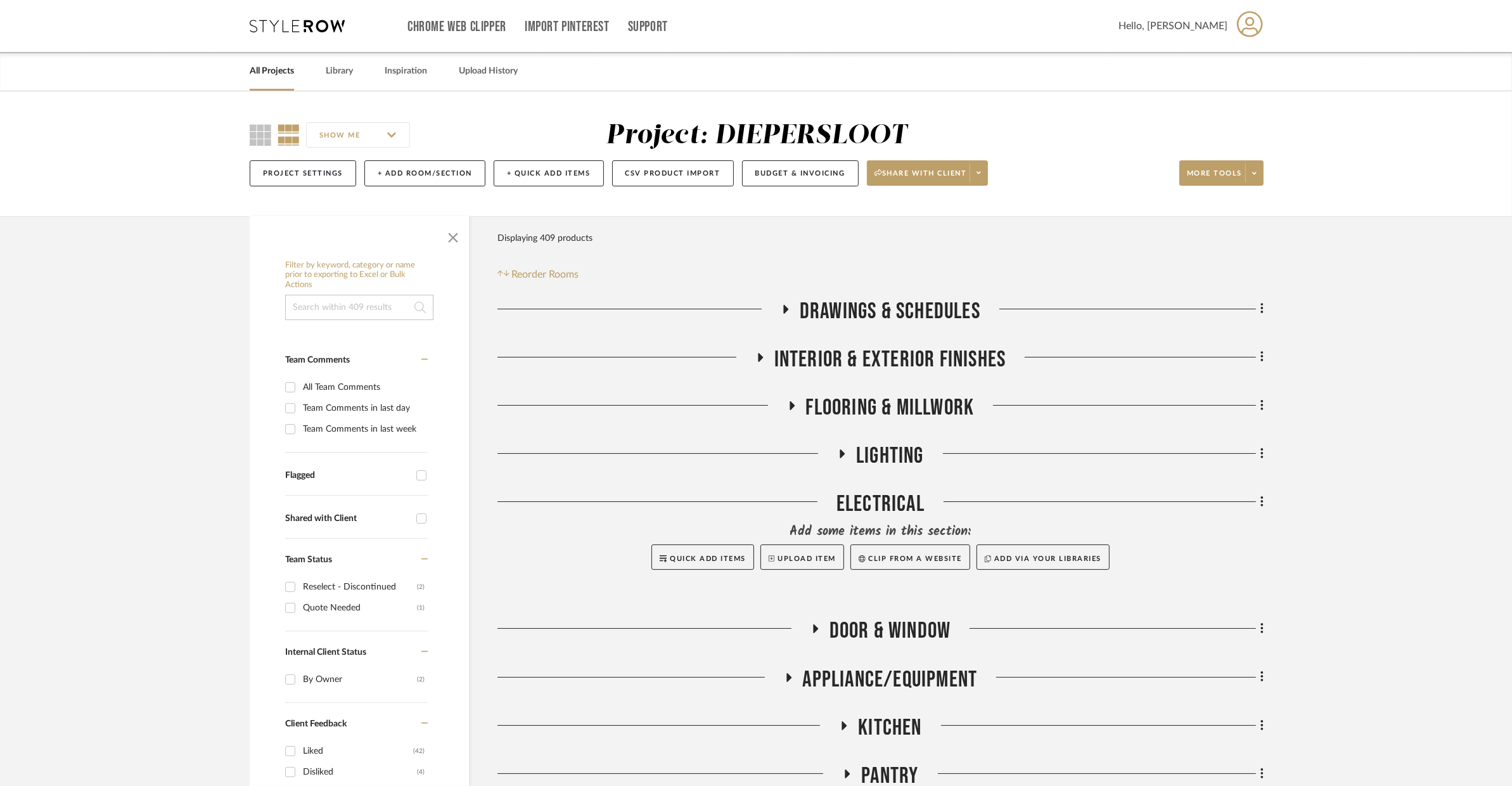
click at [887, 394] on span "Flooring & Millwork" at bounding box center [890, 407] width 169 height 27
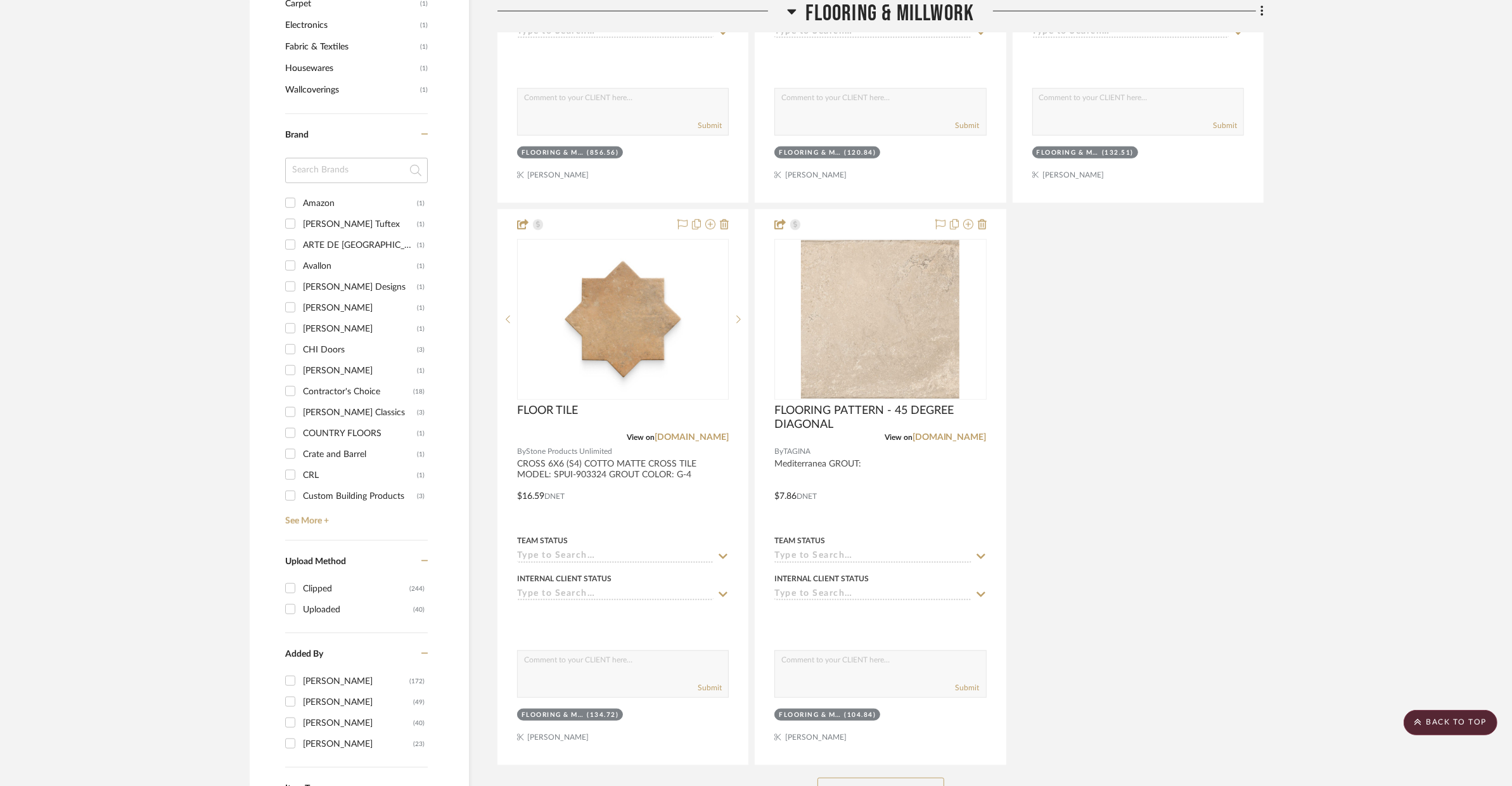
scroll to position [1988, 0]
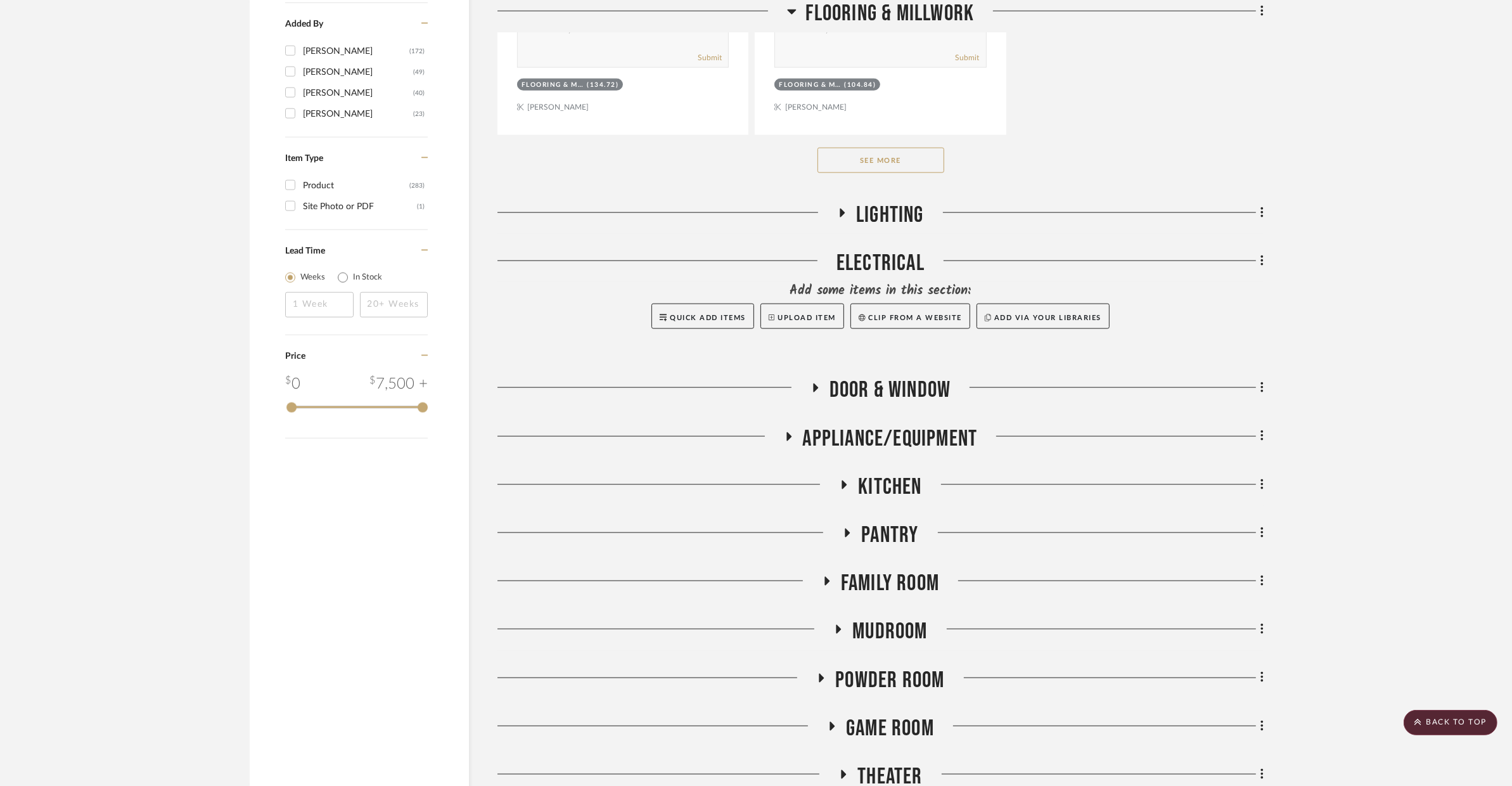
click at [922, 168] on button "See More" at bounding box center [881, 160] width 127 height 25
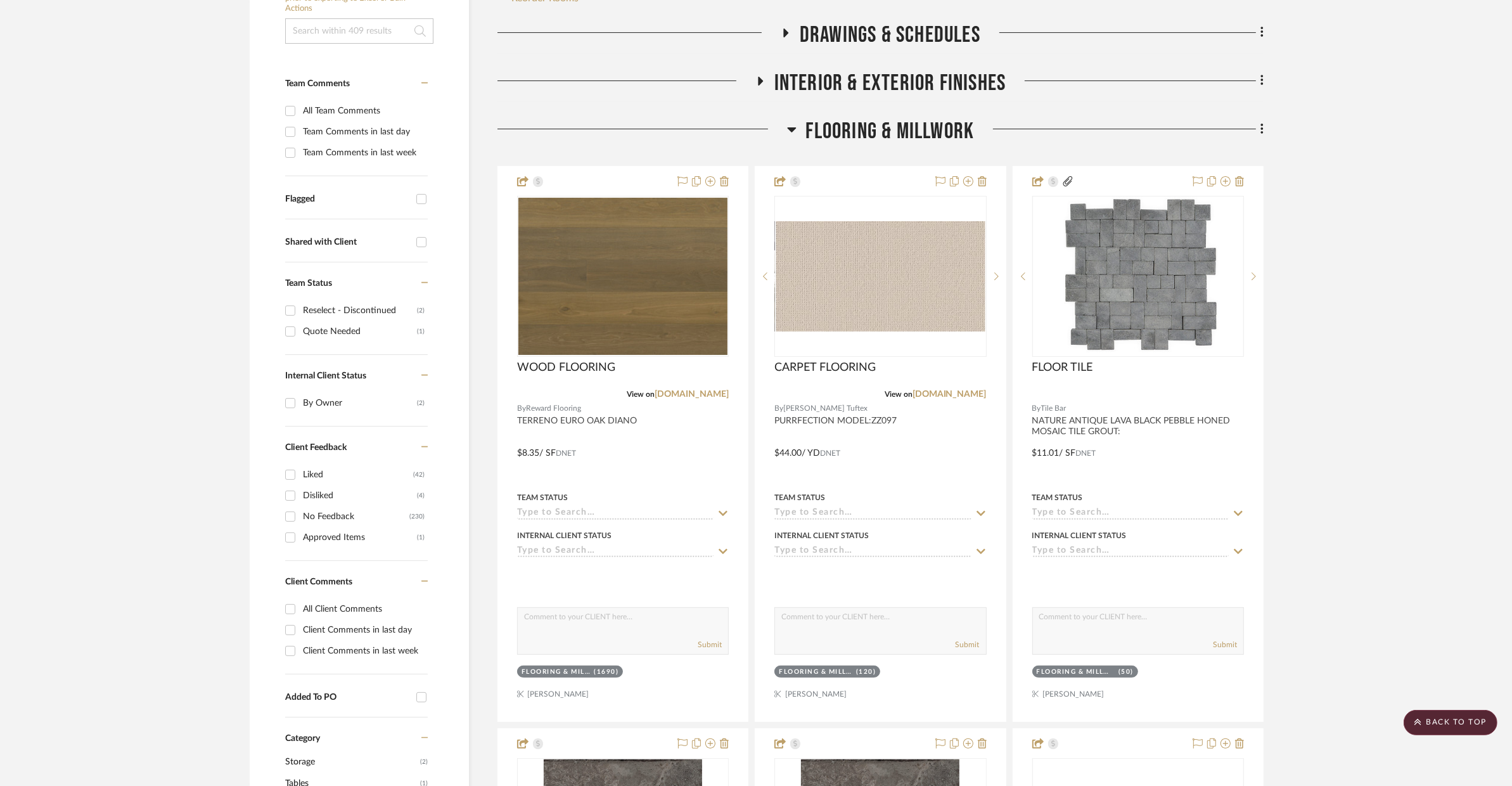
scroll to position [0, 0]
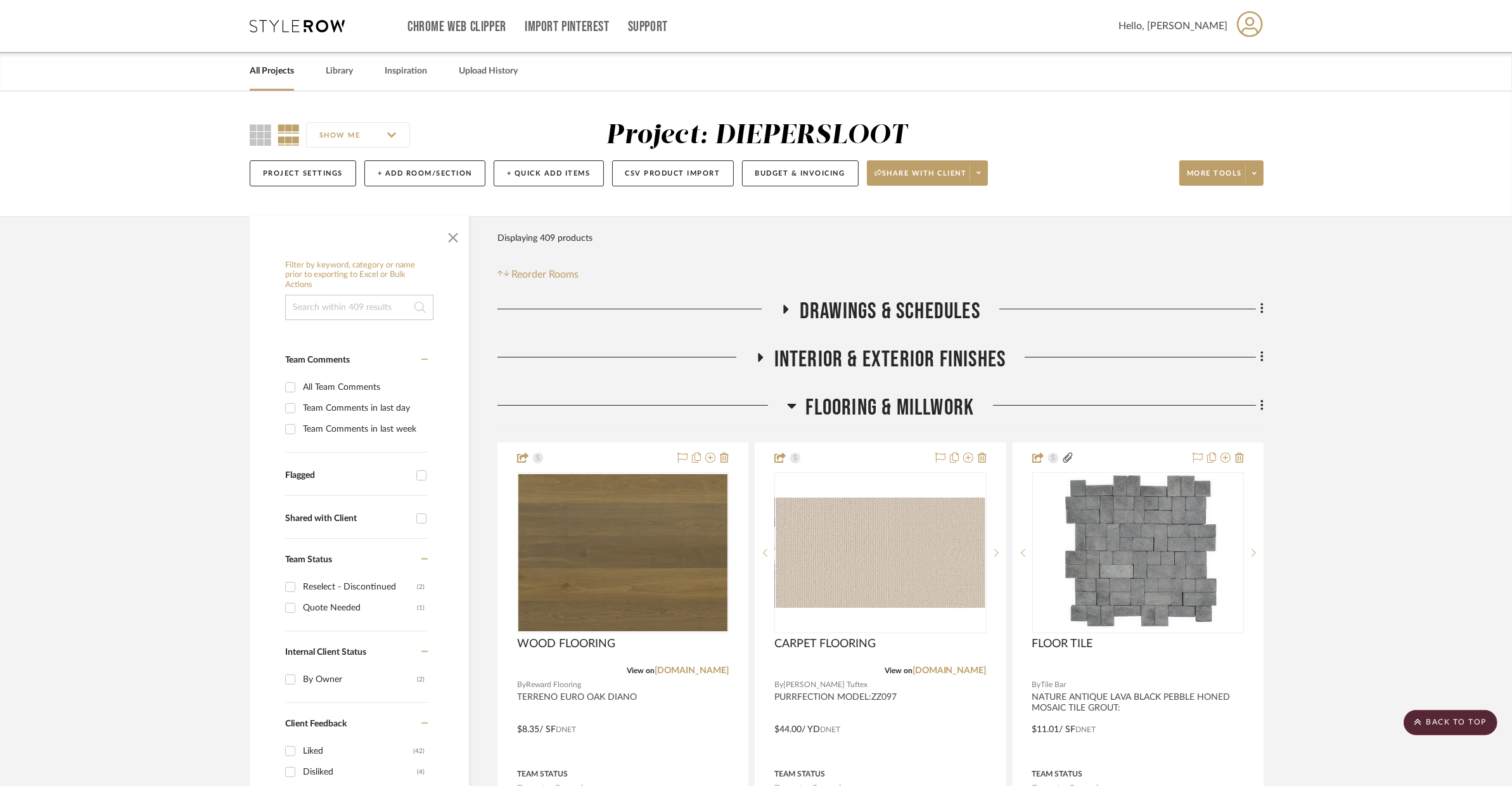
click at [840, 409] on span "Flooring & Millwork" at bounding box center [890, 407] width 169 height 27
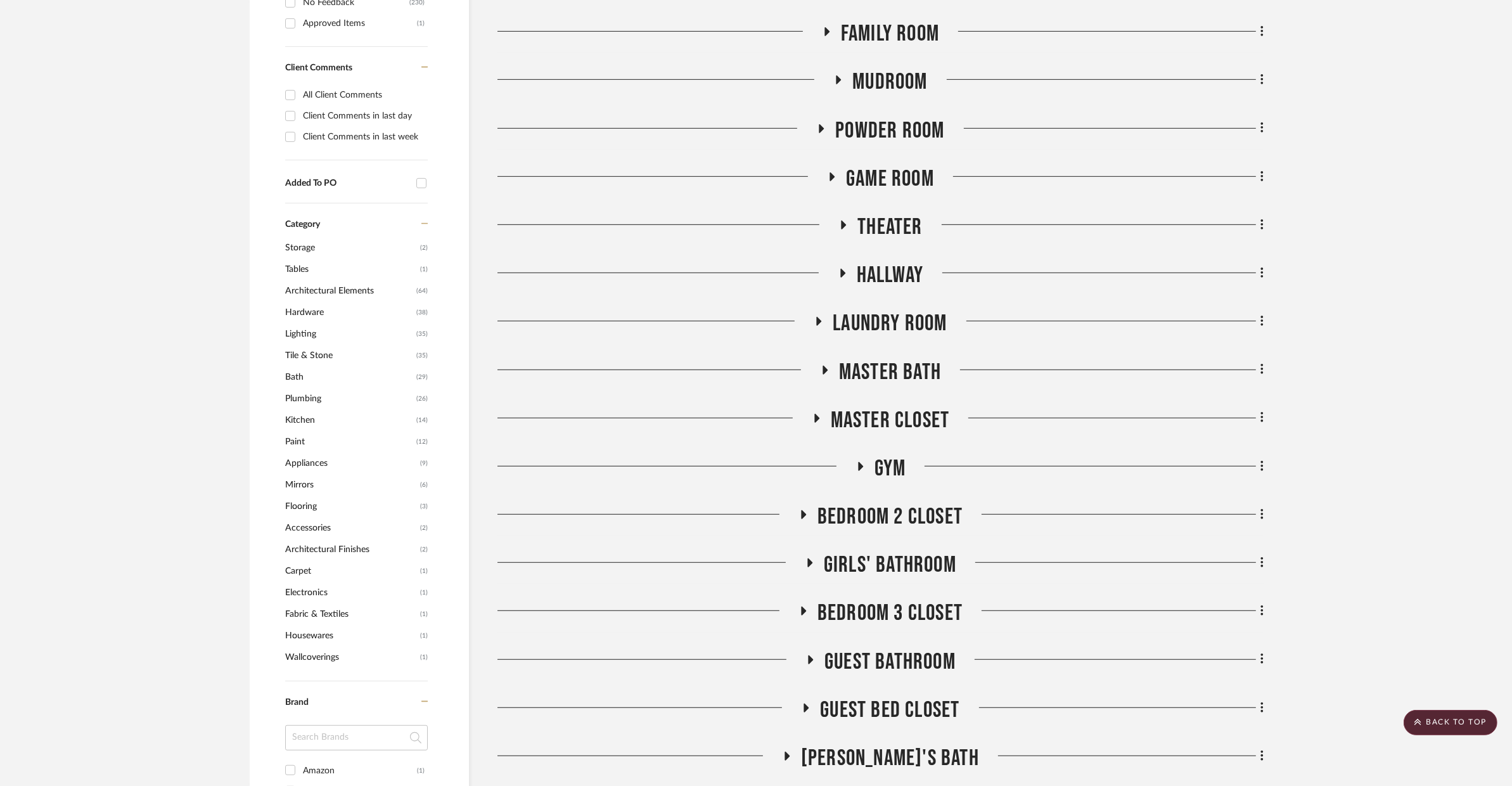
scroll to position [673, 0]
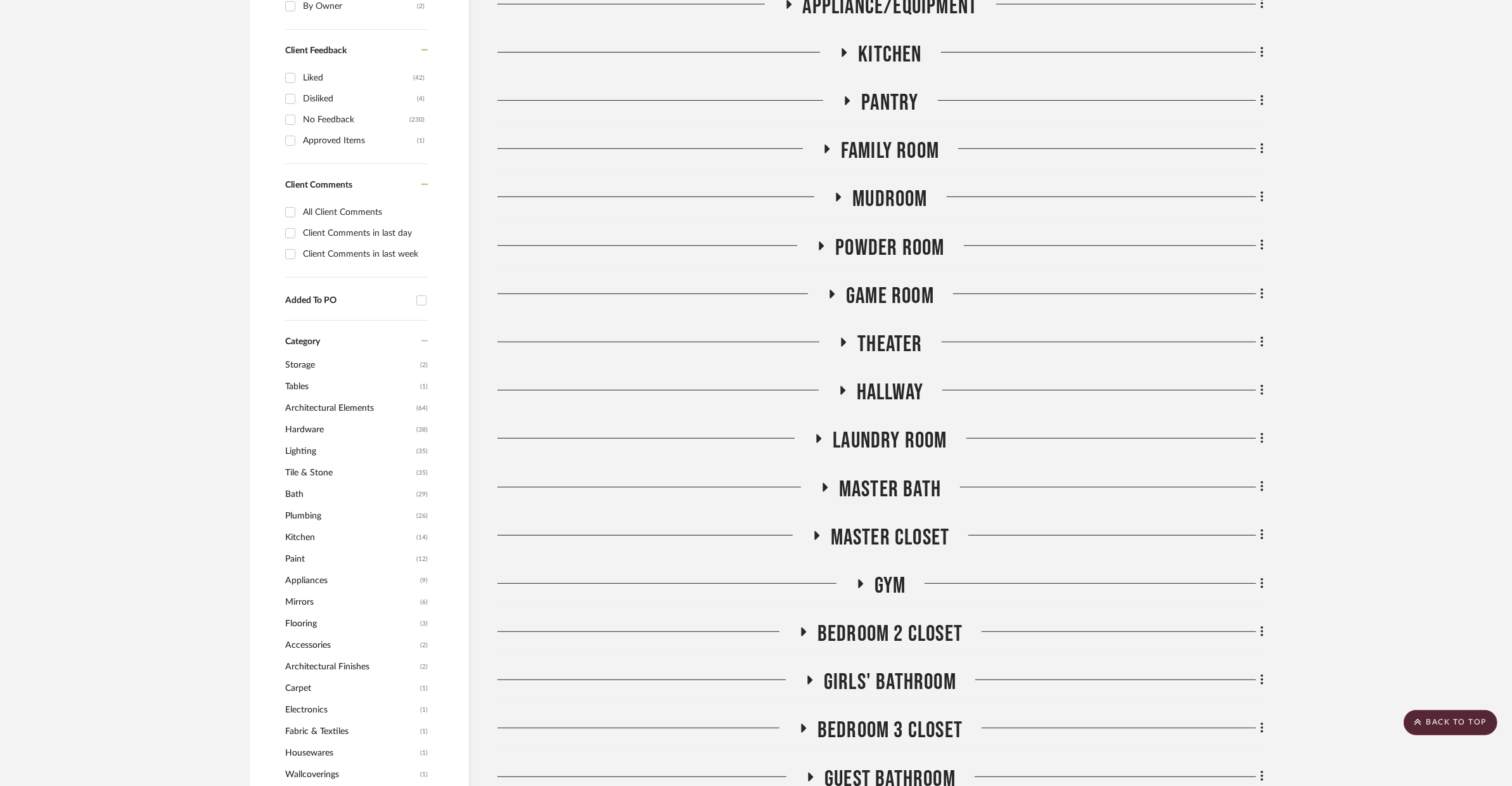
click at [889, 293] on span "Game Room" at bounding box center [890, 296] width 88 height 27
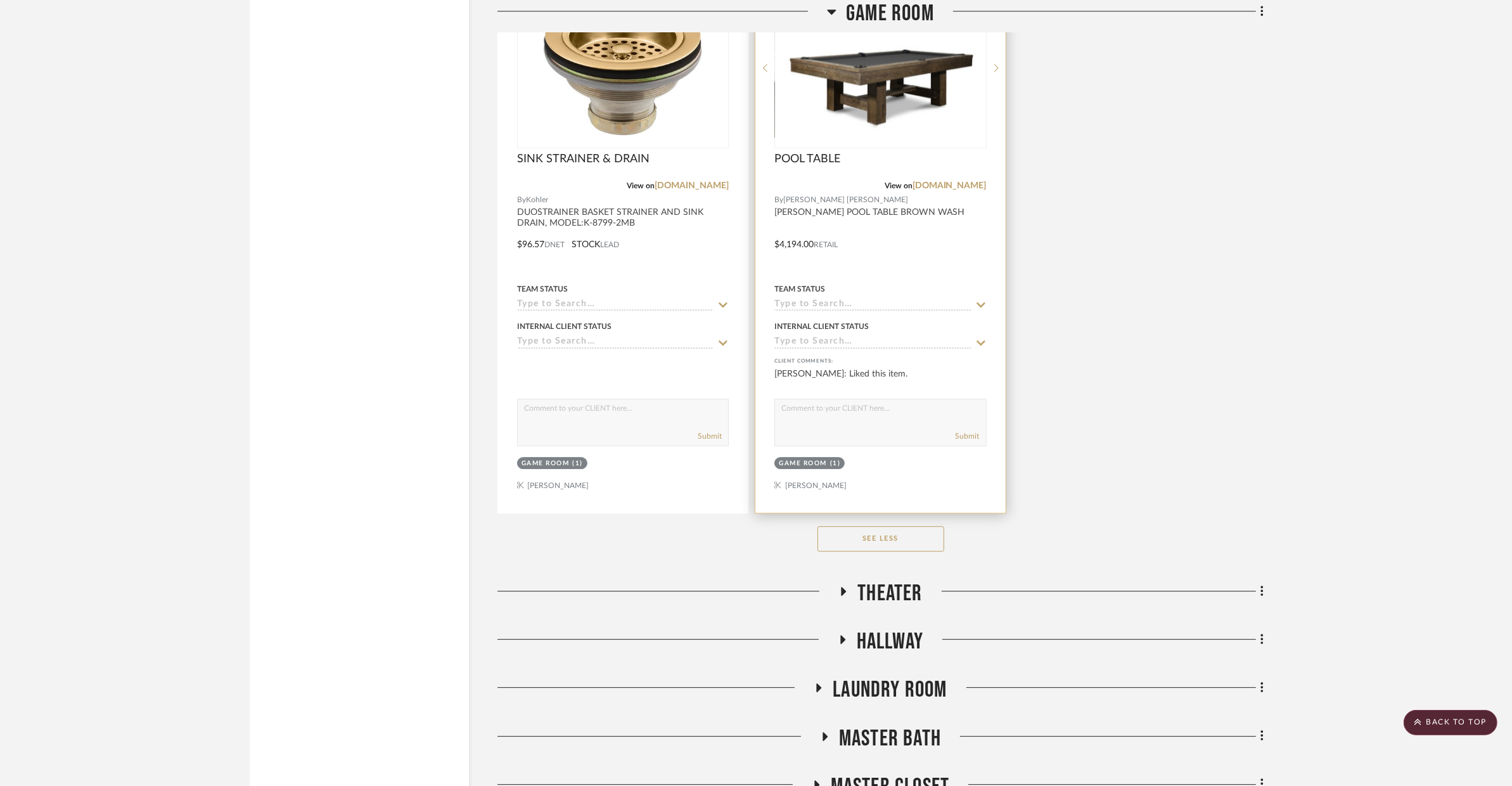
scroll to position [4560, 0]
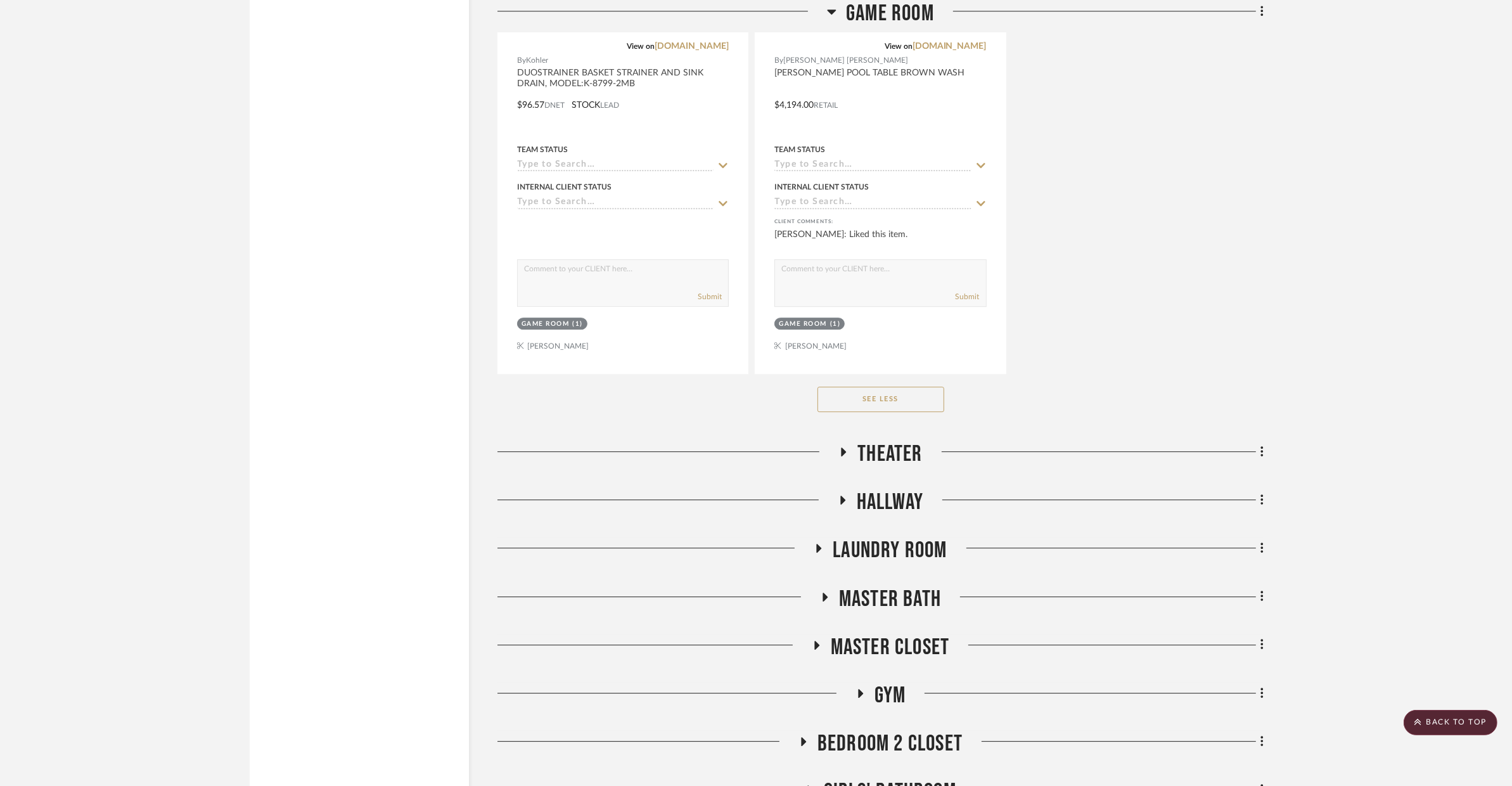
click at [852, 452] on h3 "Theater" at bounding box center [880, 454] width 84 height 27
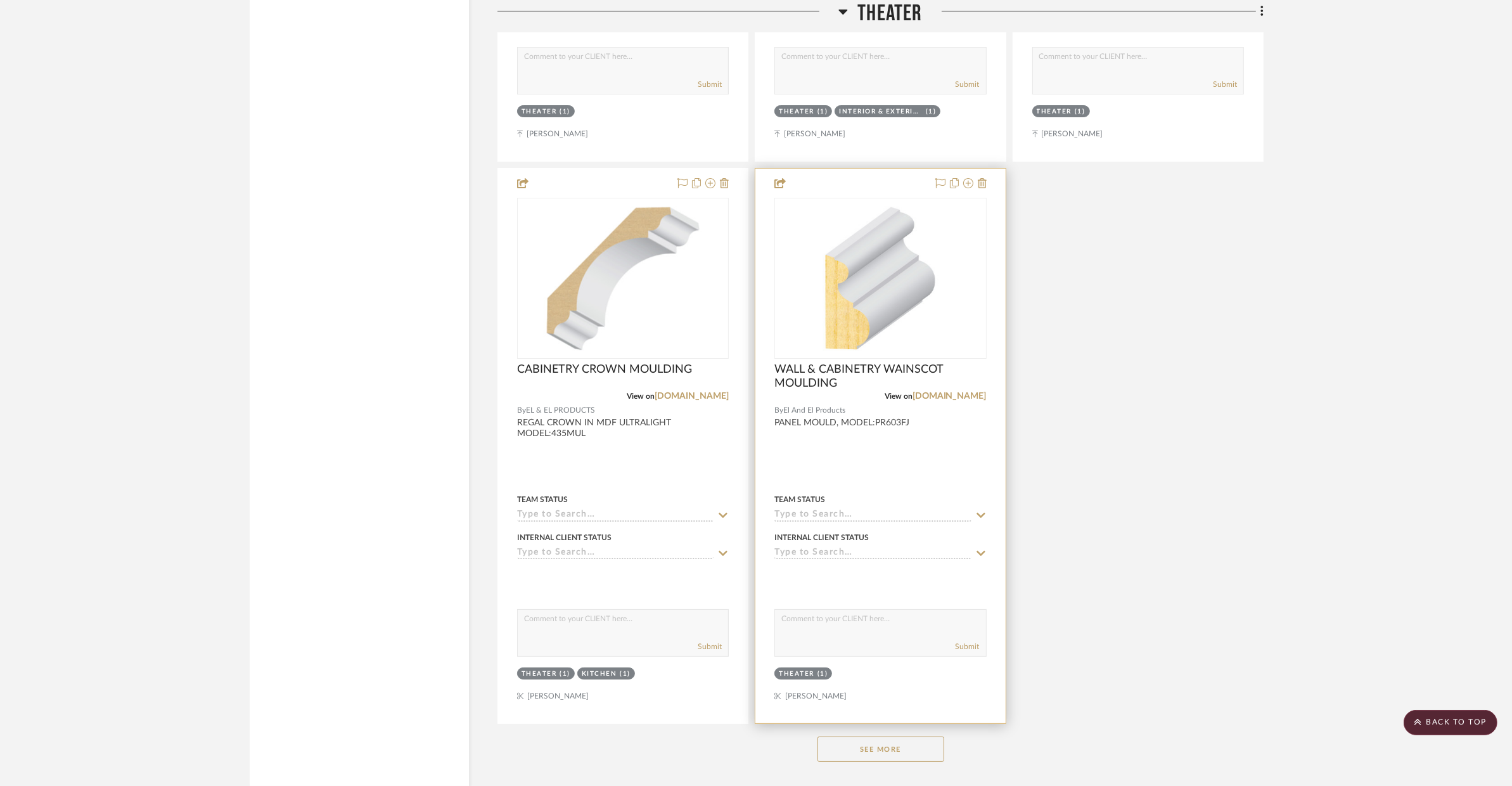
scroll to position [6144, 0]
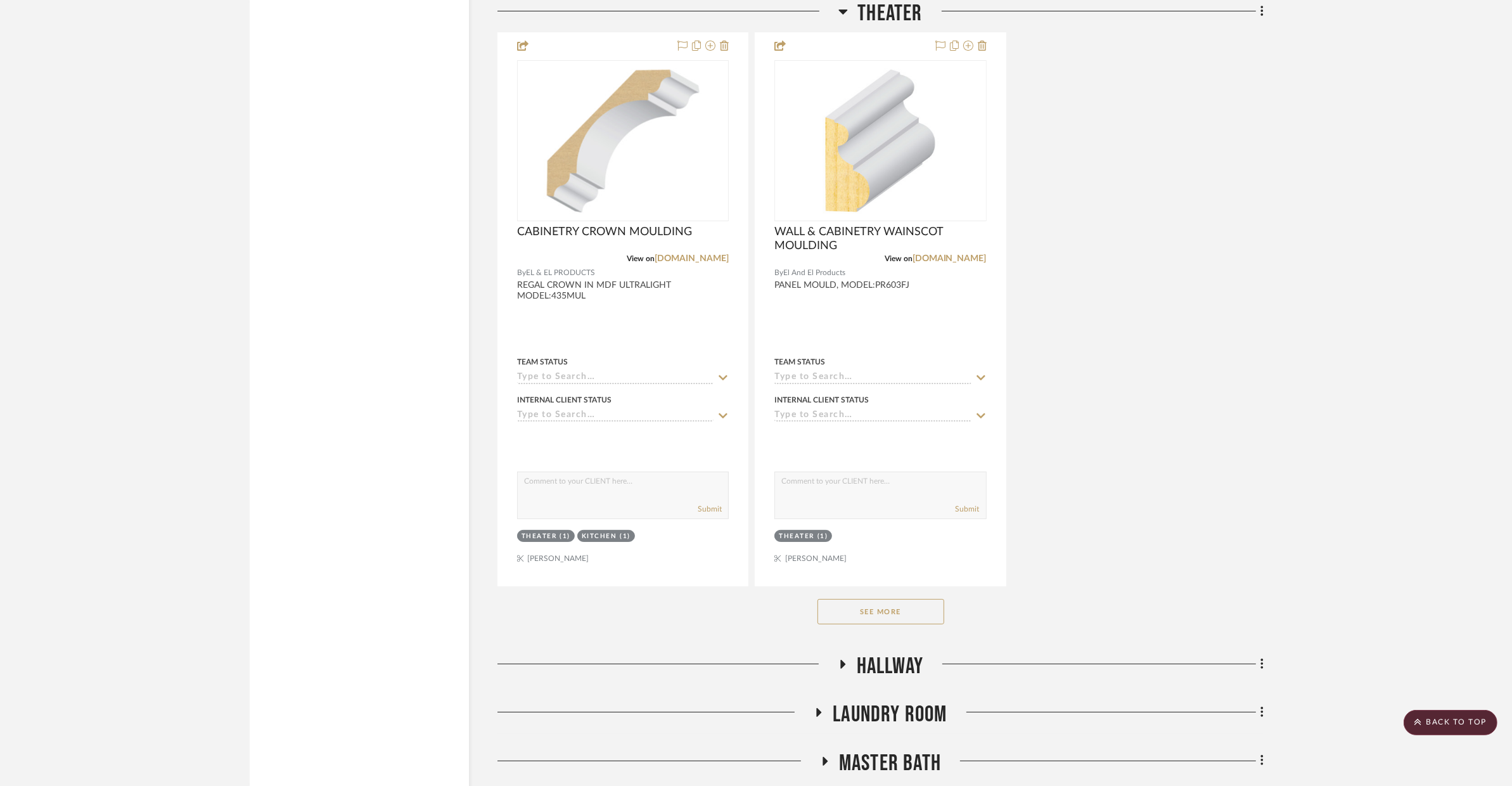
click at [829, 619] on button "See More" at bounding box center [881, 612] width 127 height 25
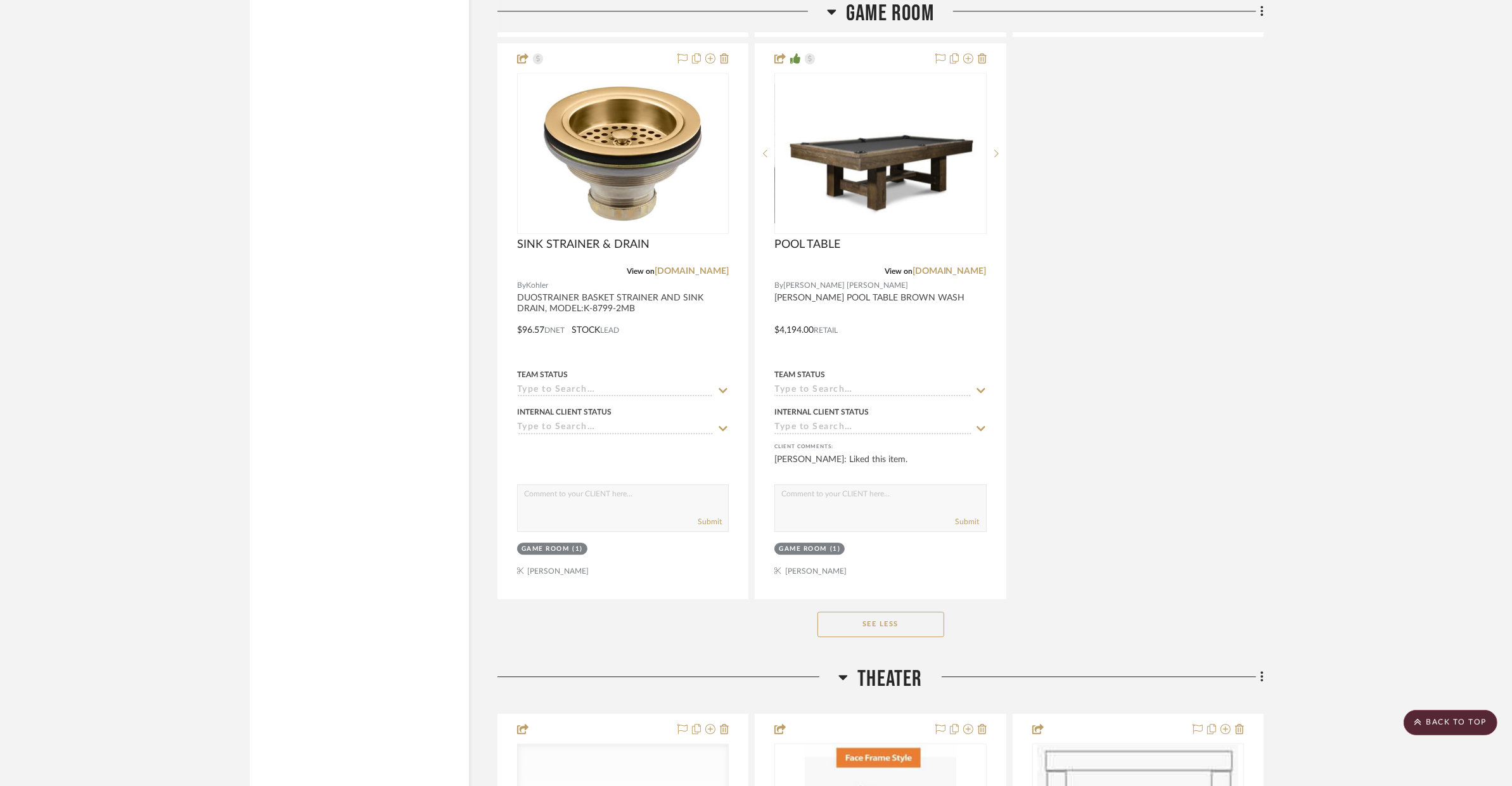
scroll to position [4489, 0]
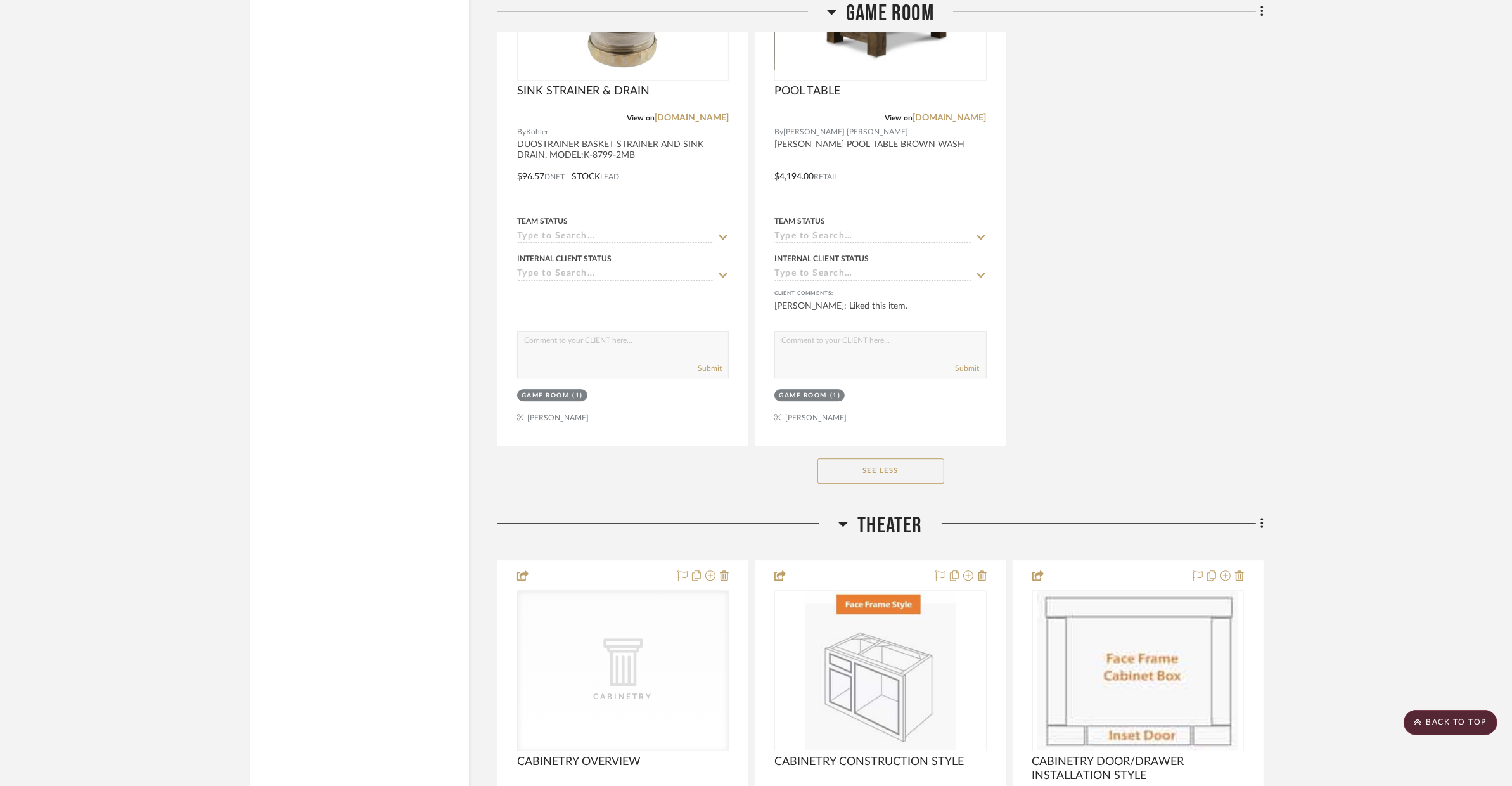
click at [865, 534] on span "Theater" at bounding box center [890, 526] width 65 height 27
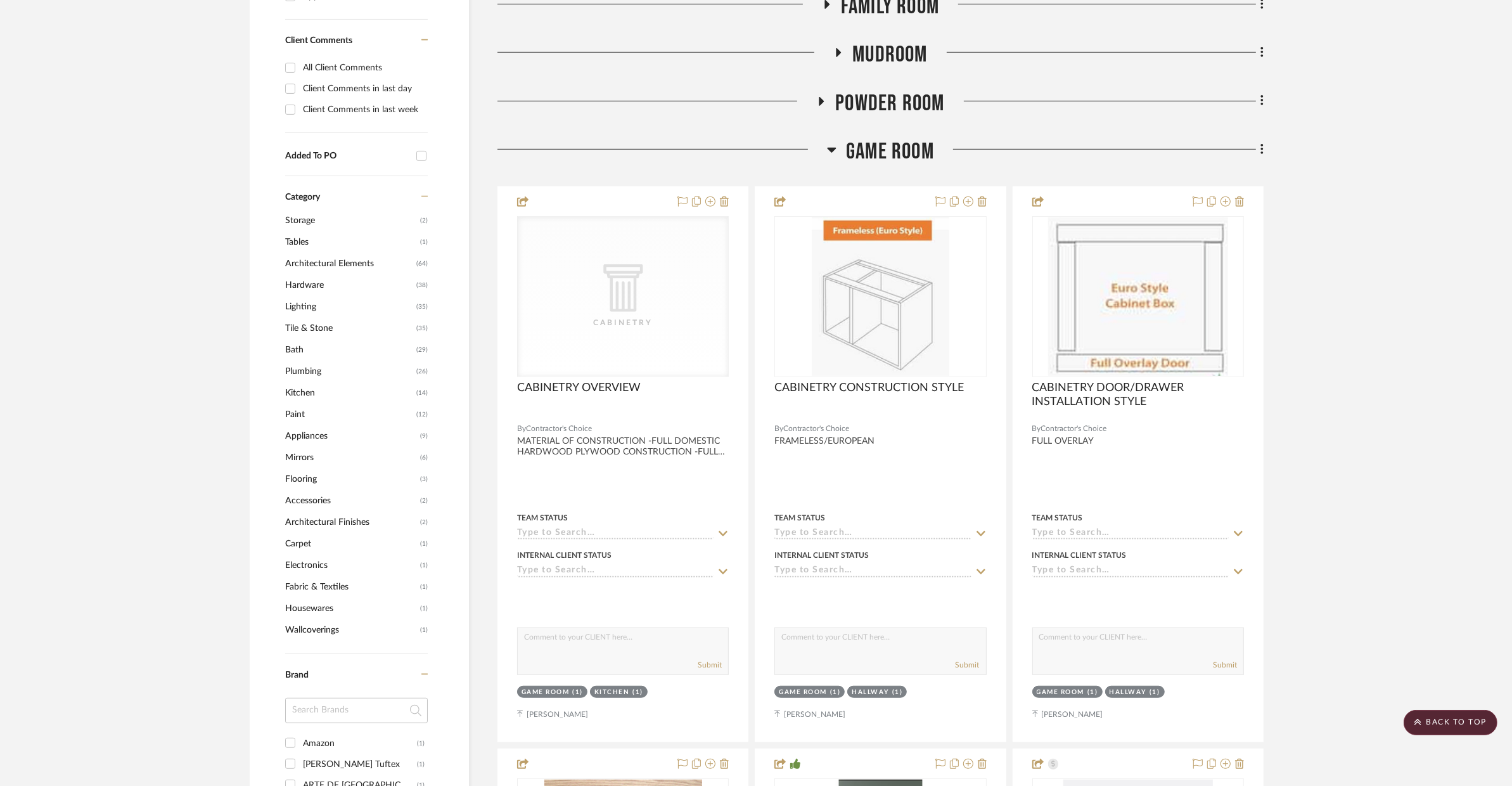
scroll to position [581, 0]
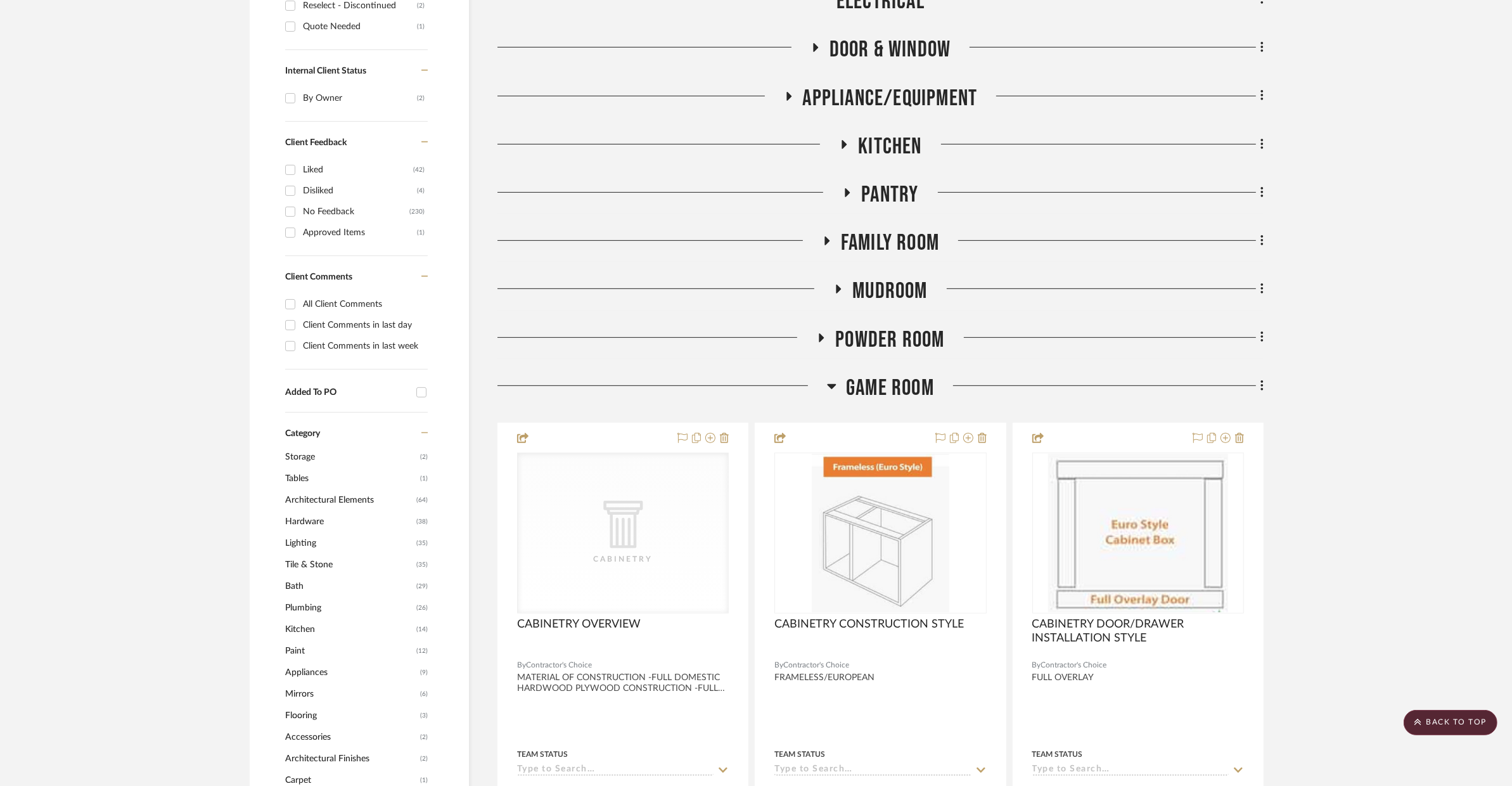
click at [865, 387] on span "Game Room" at bounding box center [890, 388] width 88 height 27
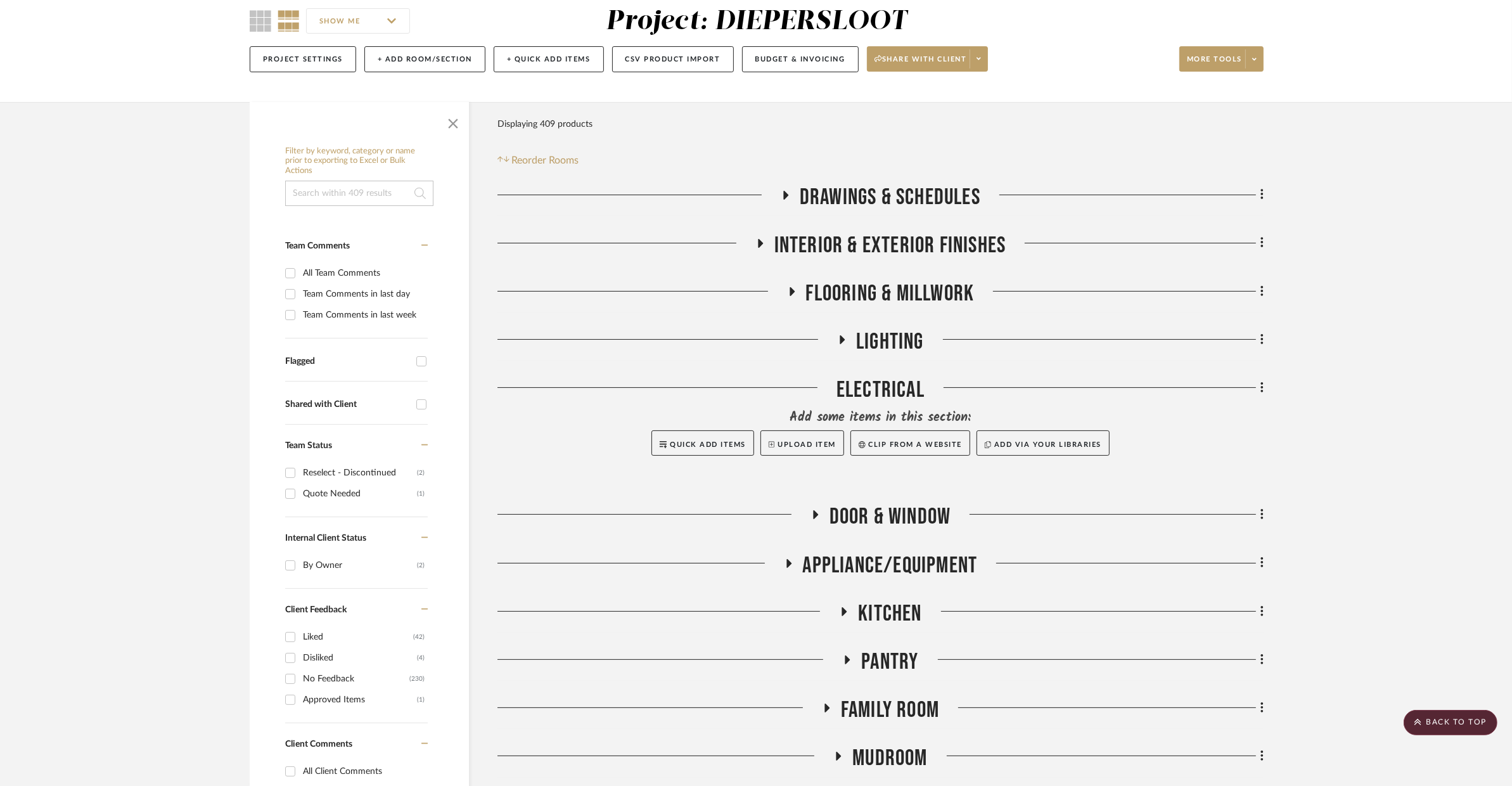
scroll to position [0, 0]
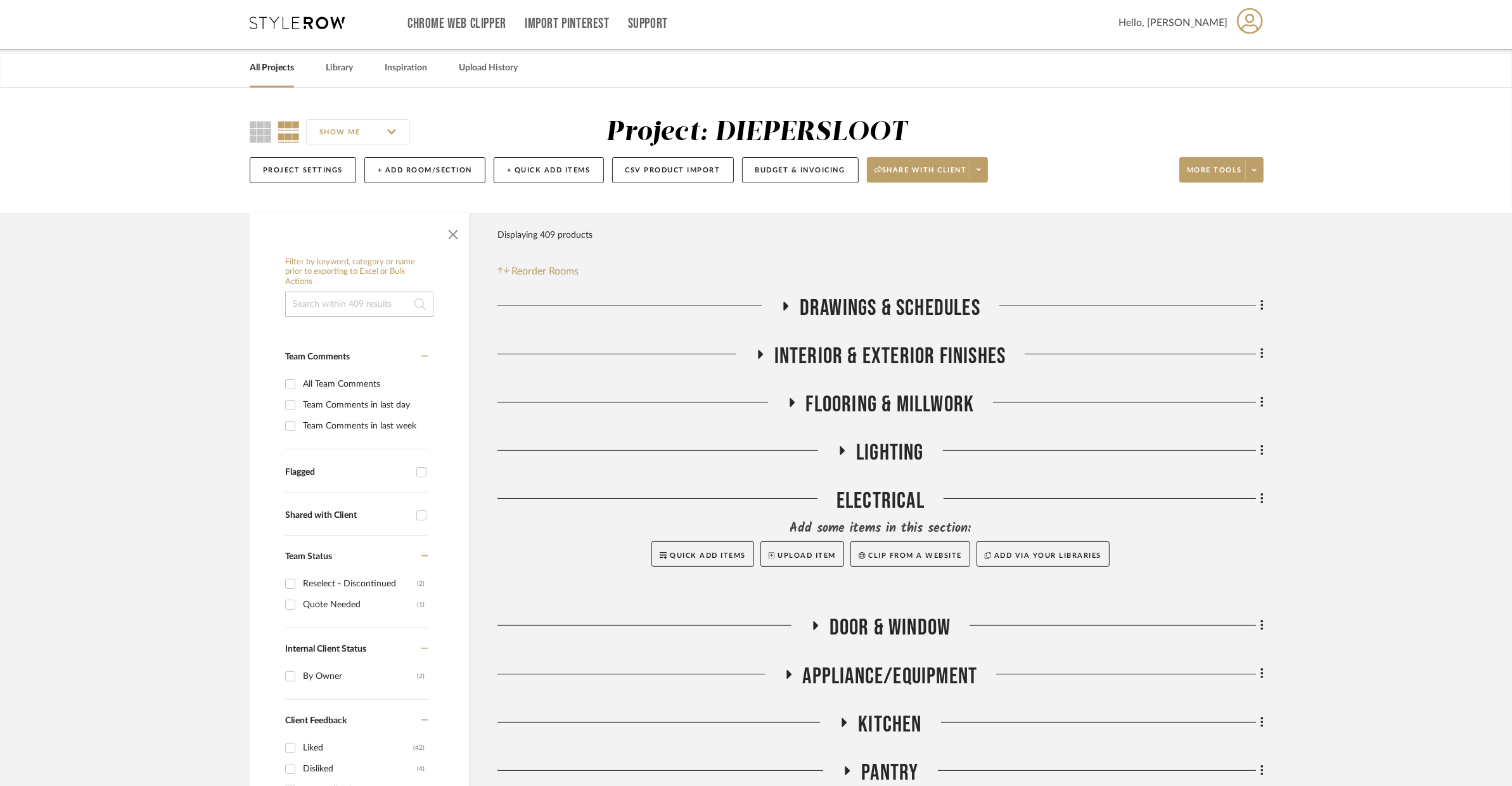
click at [889, 397] on span "Flooring & Millwork" at bounding box center [890, 404] width 169 height 27
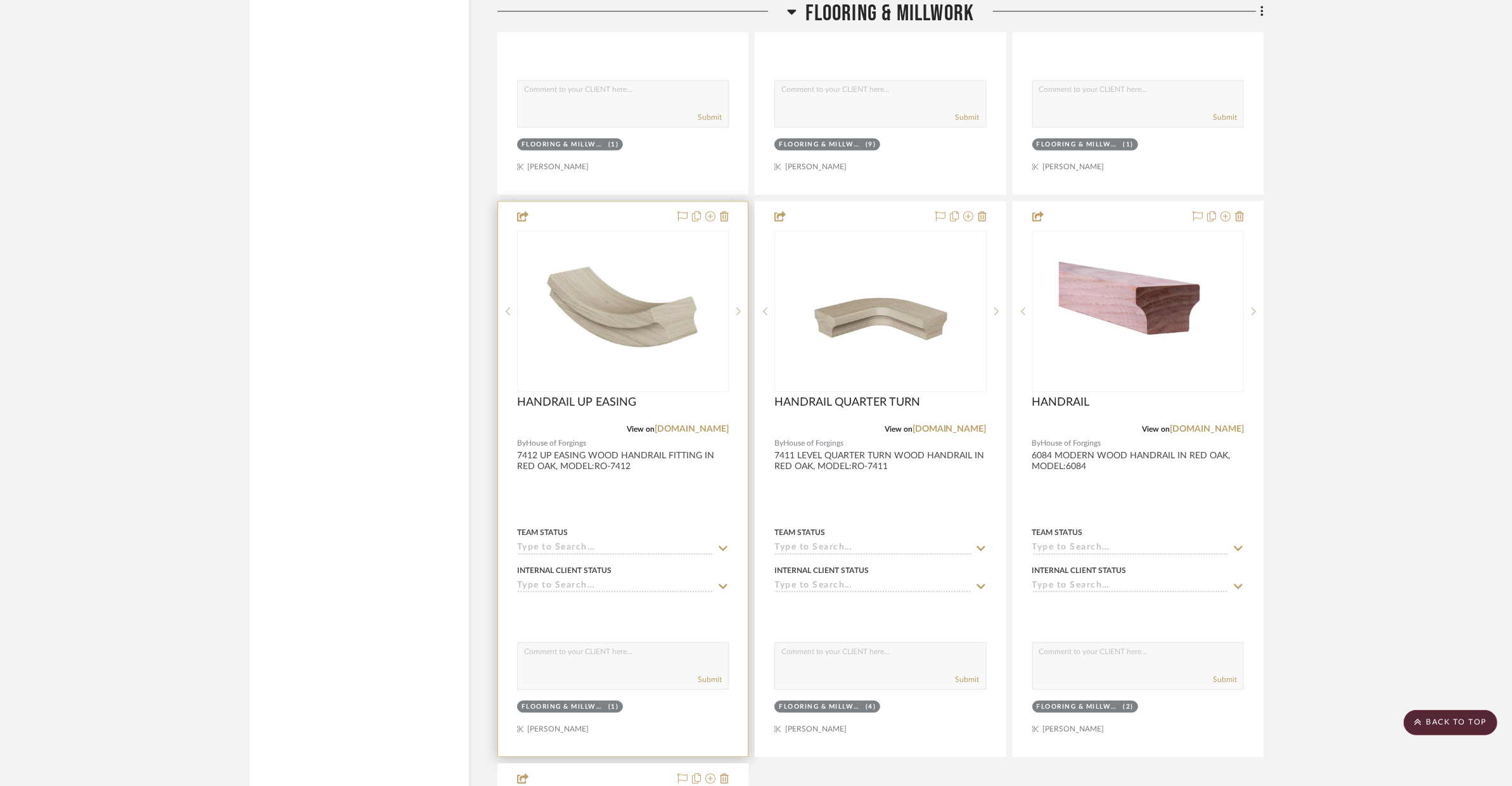
scroll to position [4185, 0]
